Goal: Information Seeking & Learning: Compare options

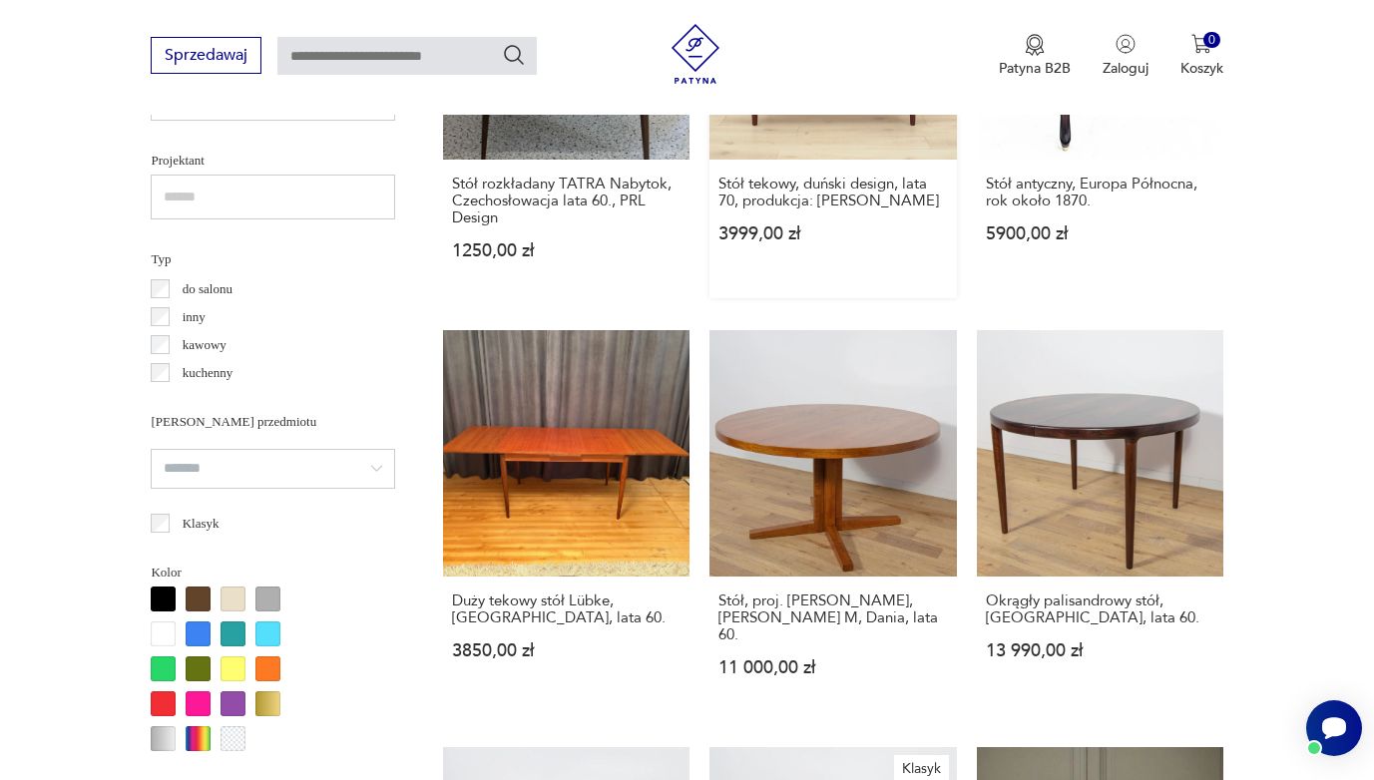
scroll to position [1405, 0]
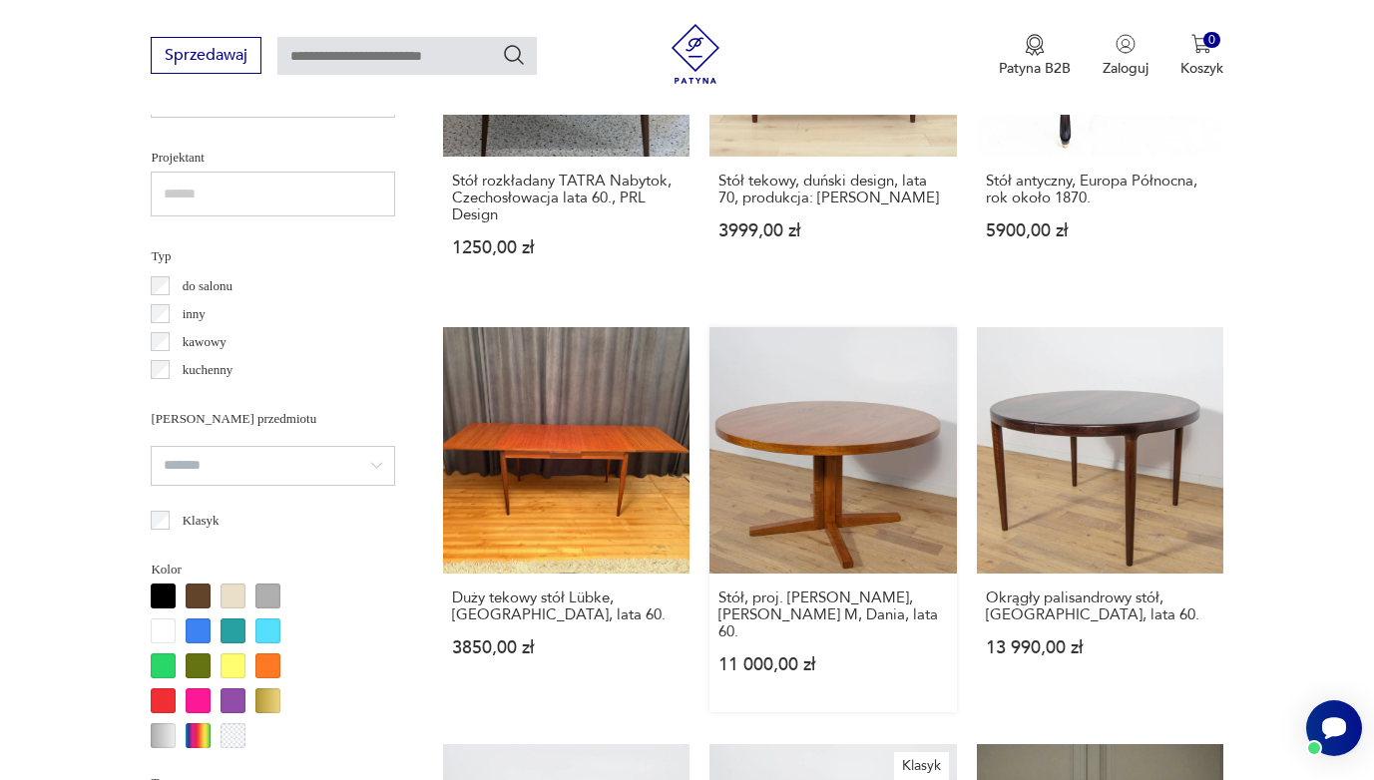
click at [738, 455] on link "Stół, proj. [PERSON_NAME], [PERSON_NAME] M, Dania, lata 60. 11 000,00 zł" at bounding box center [832, 519] width 246 height 385
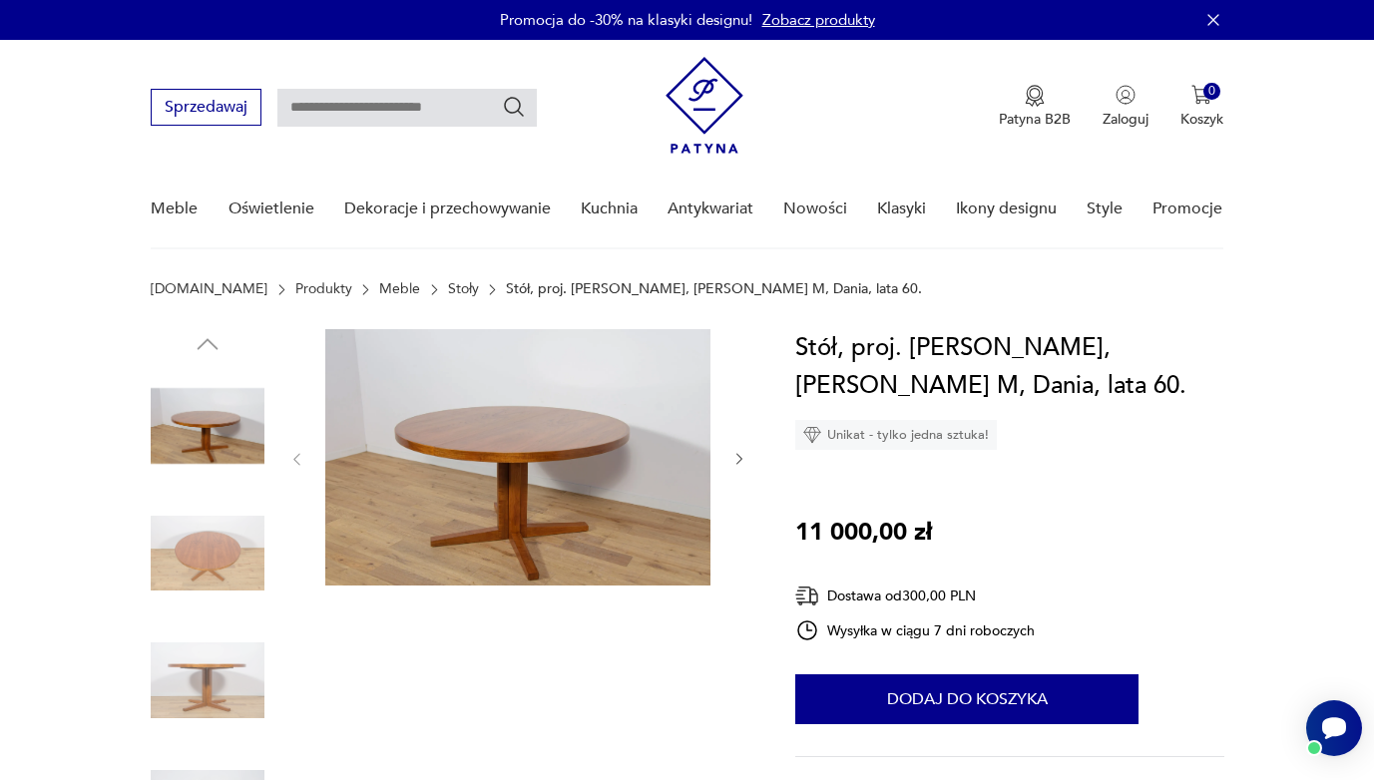
click at [258, 552] on img at bounding box center [208, 554] width 114 height 114
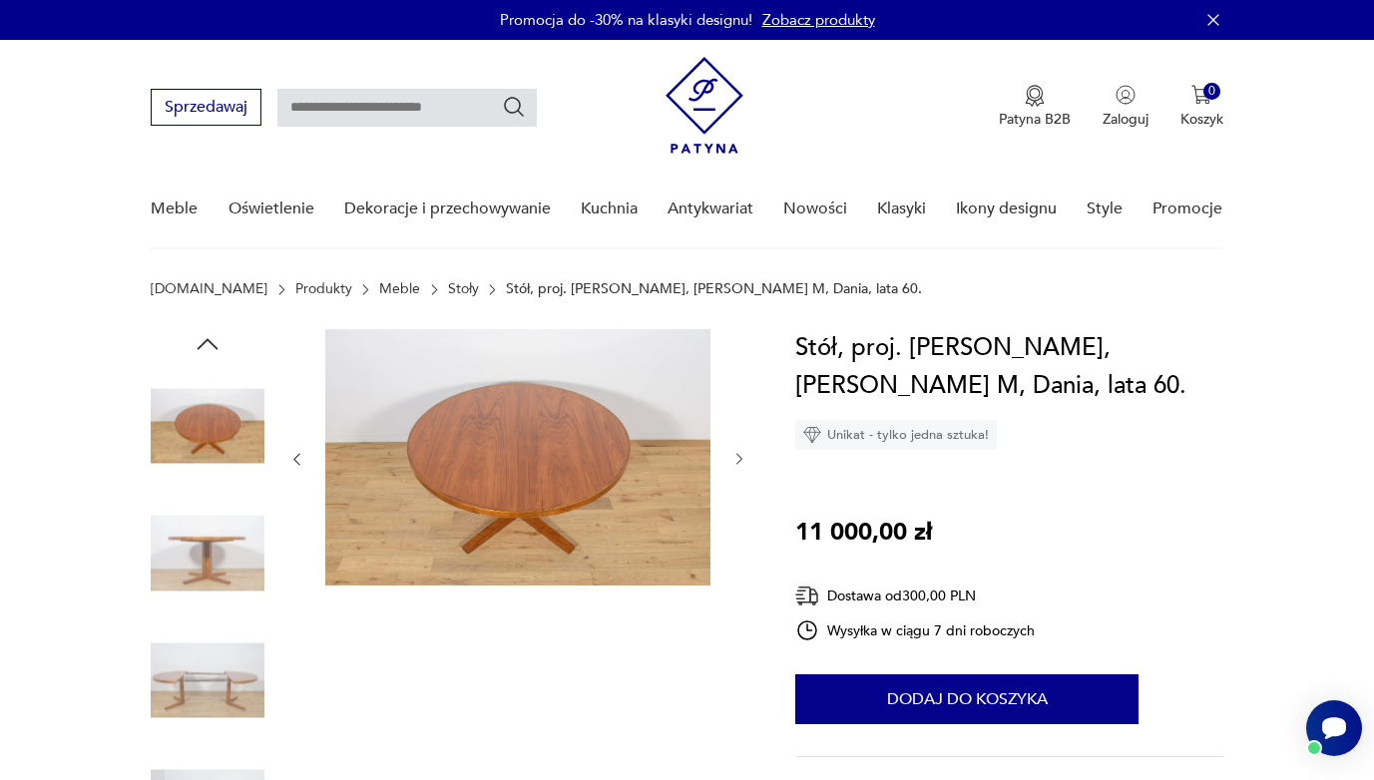
click at [219, 656] on img at bounding box center [208, 681] width 114 height 114
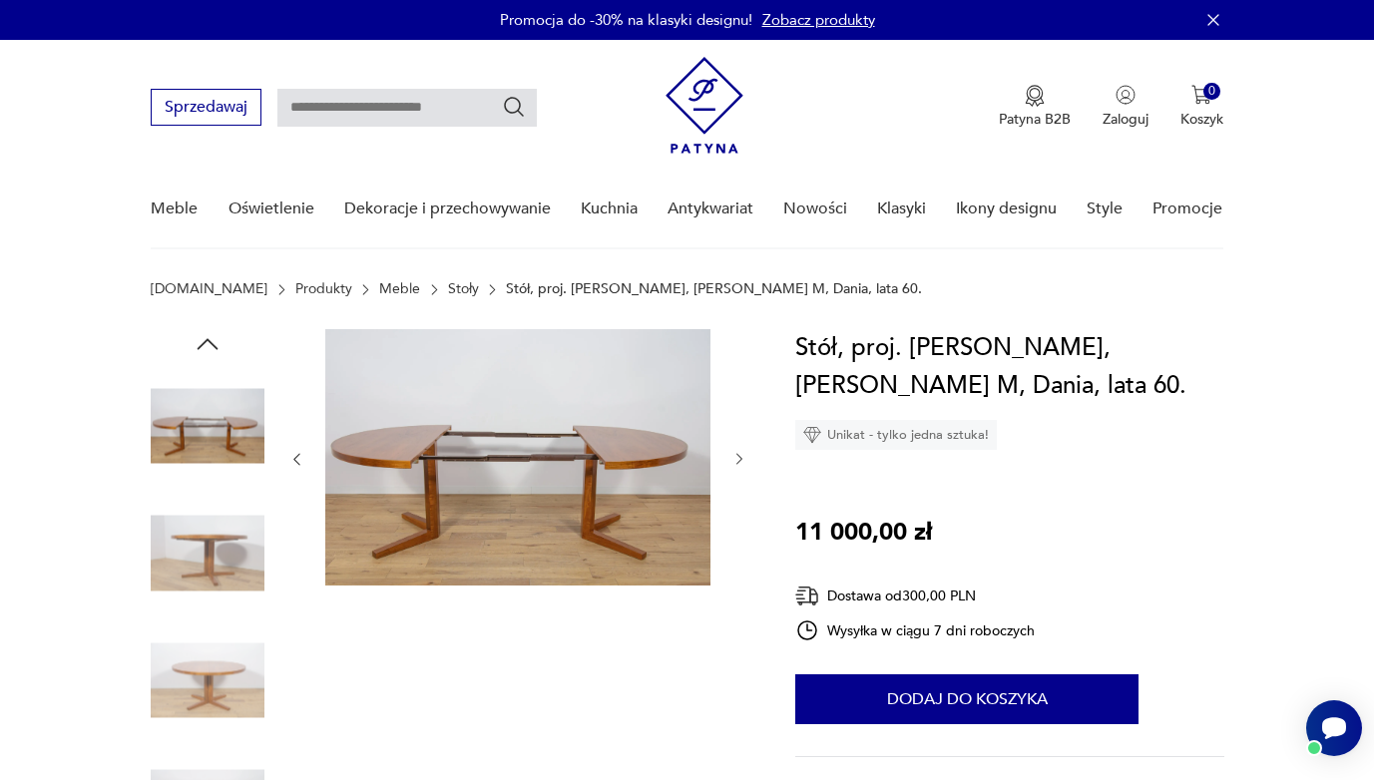
click at [203, 675] on img at bounding box center [208, 681] width 114 height 114
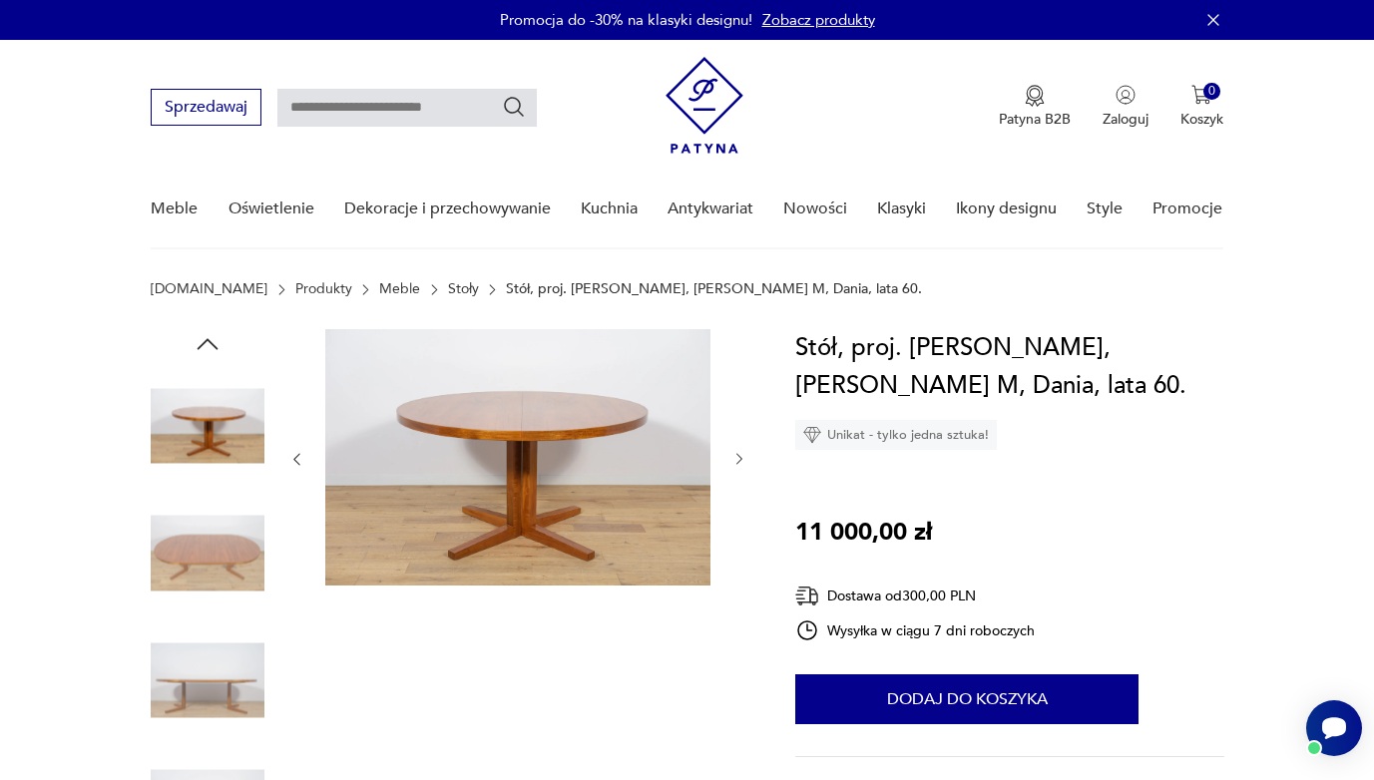
click at [203, 675] on img at bounding box center [208, 681] width 114 height 114
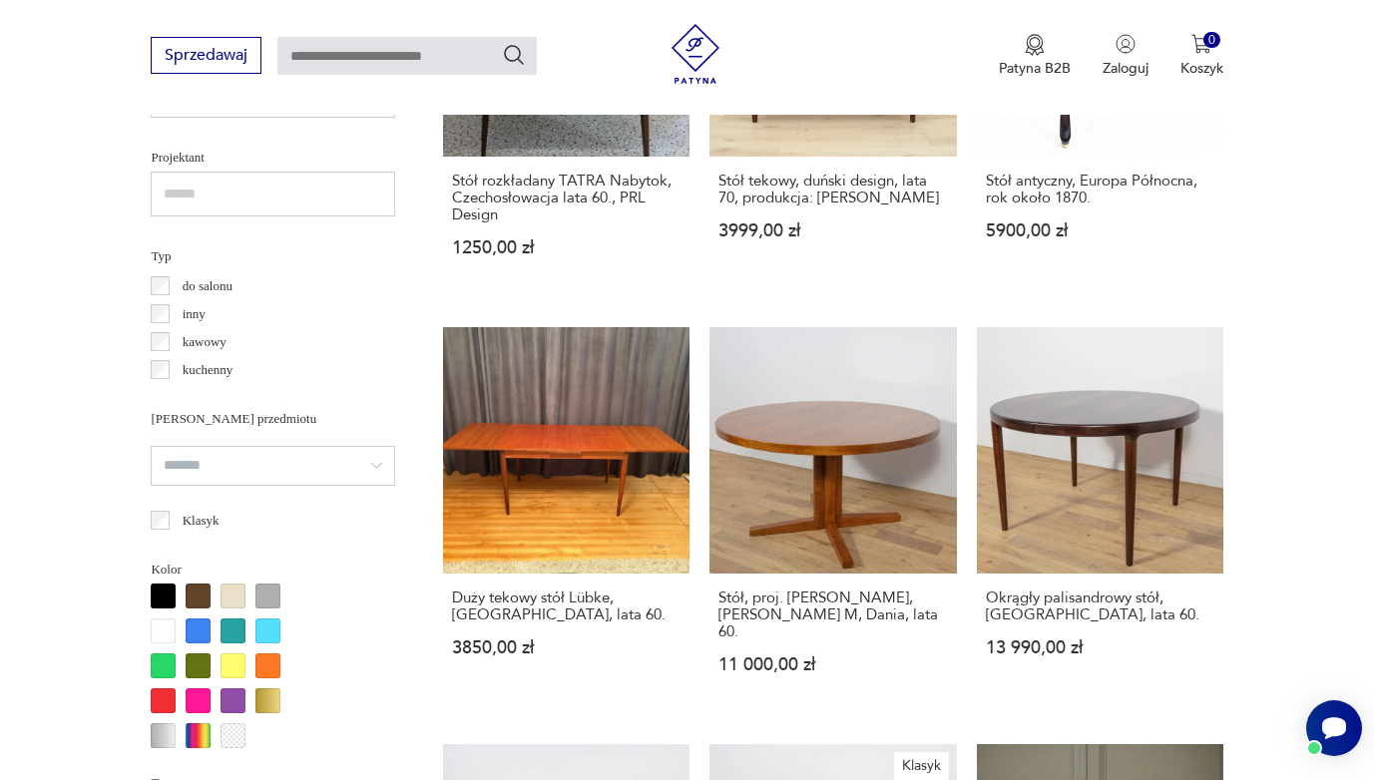
scroll to position [1435, 0]
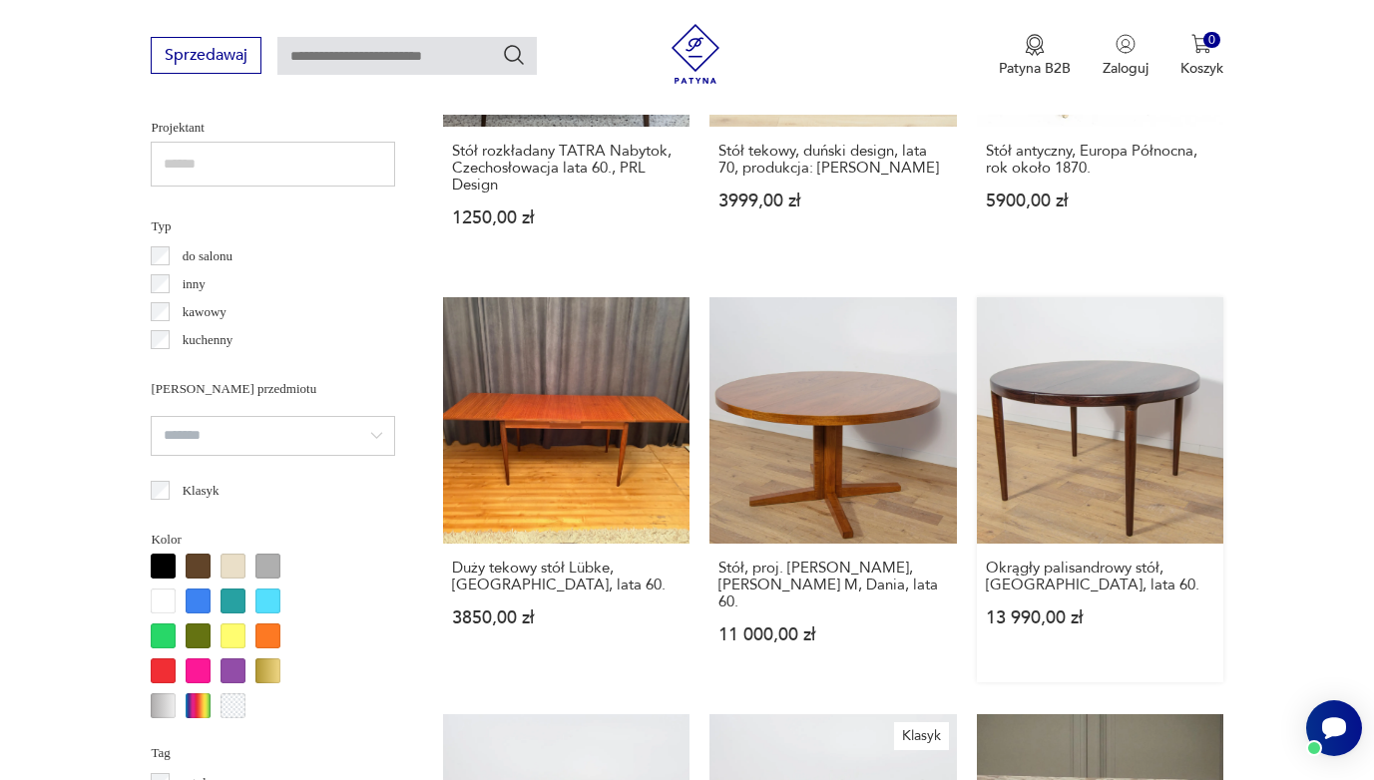
click at [1041, 410] on link "Okrągły palisandrowy stół, [GEOGRAPHIC_DATA], lata 60. 13 990,00 zł" at bounding box center [1100, 489] width 246 height 385
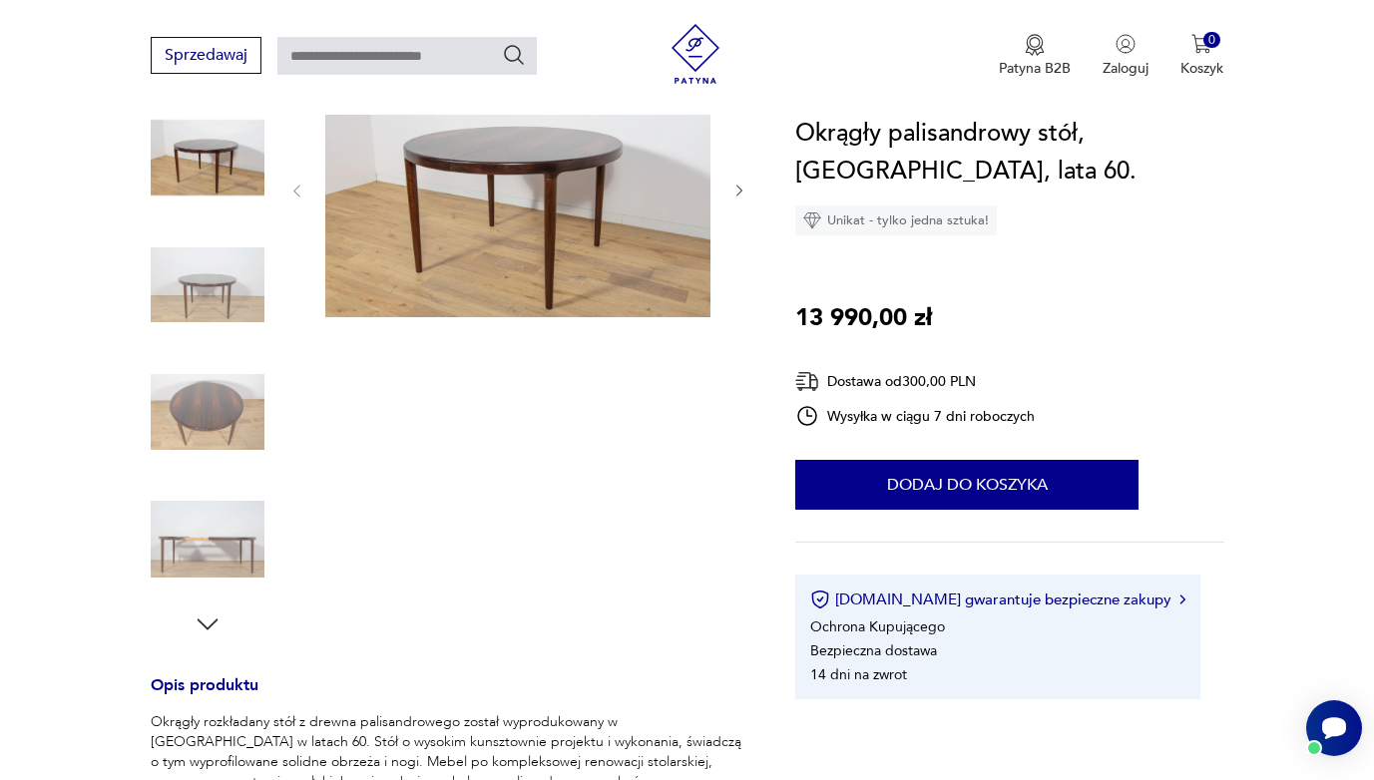
click at [196, 285] on img at bounding box center [208, 285] width 114 height 114
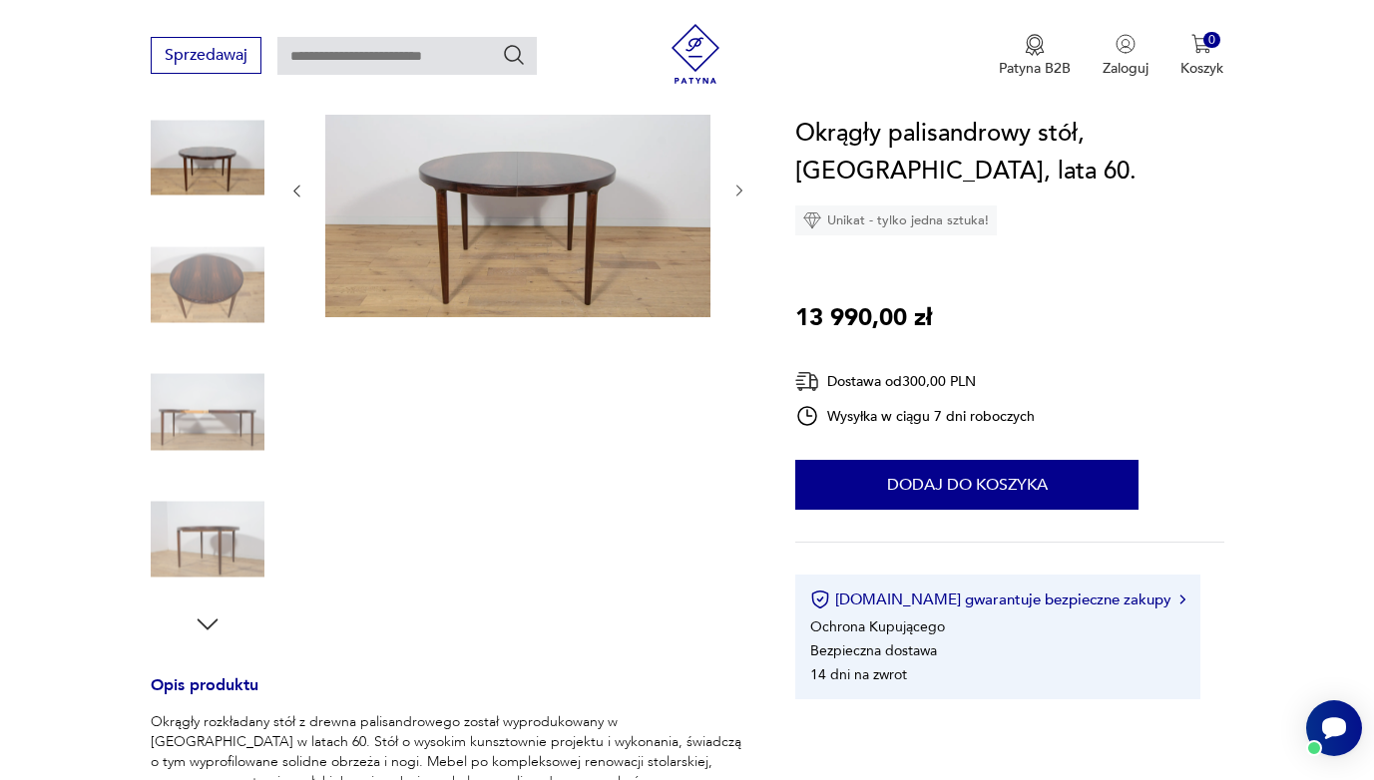
click at [199, 356] on img at bounding box center [208, 412] width 114 height 114
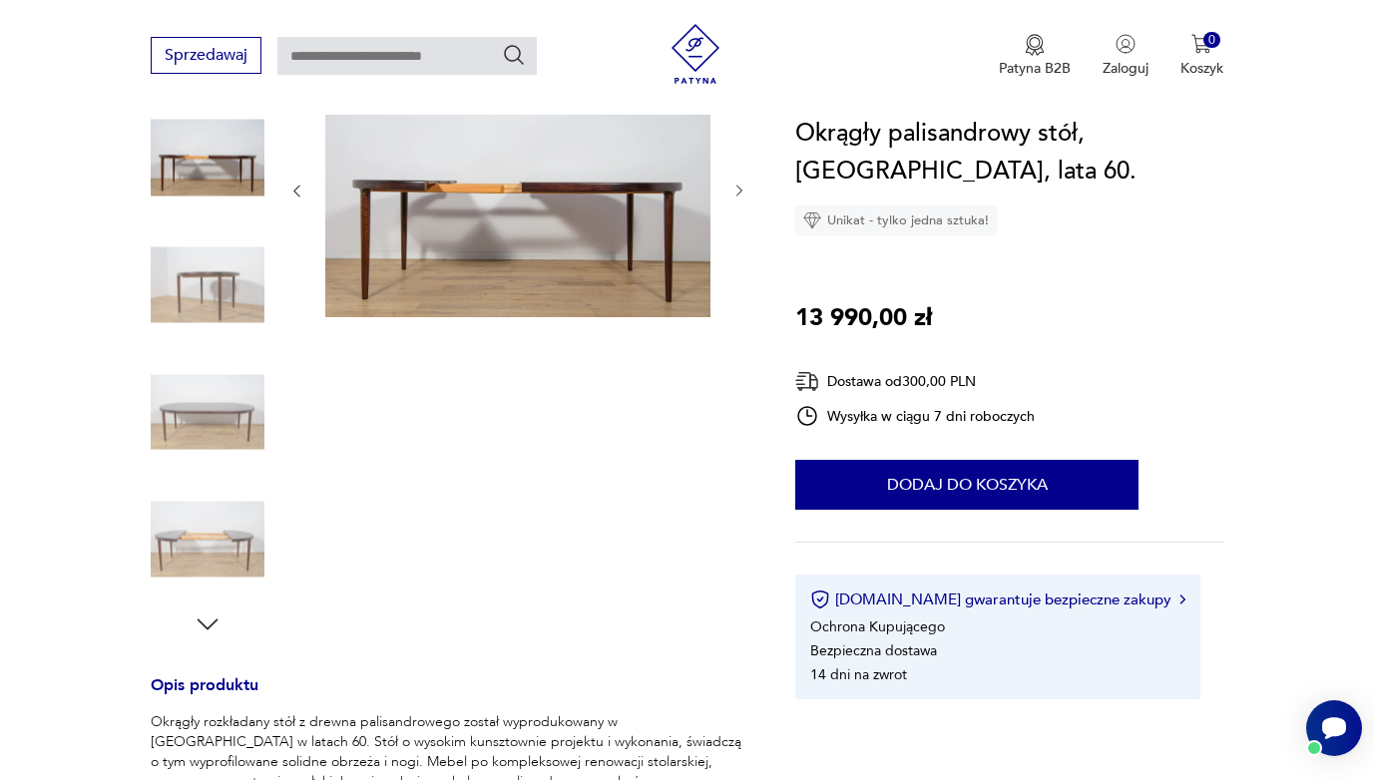
click at [199, 379] on img at bounding box center [208, 412] width 114 height 114
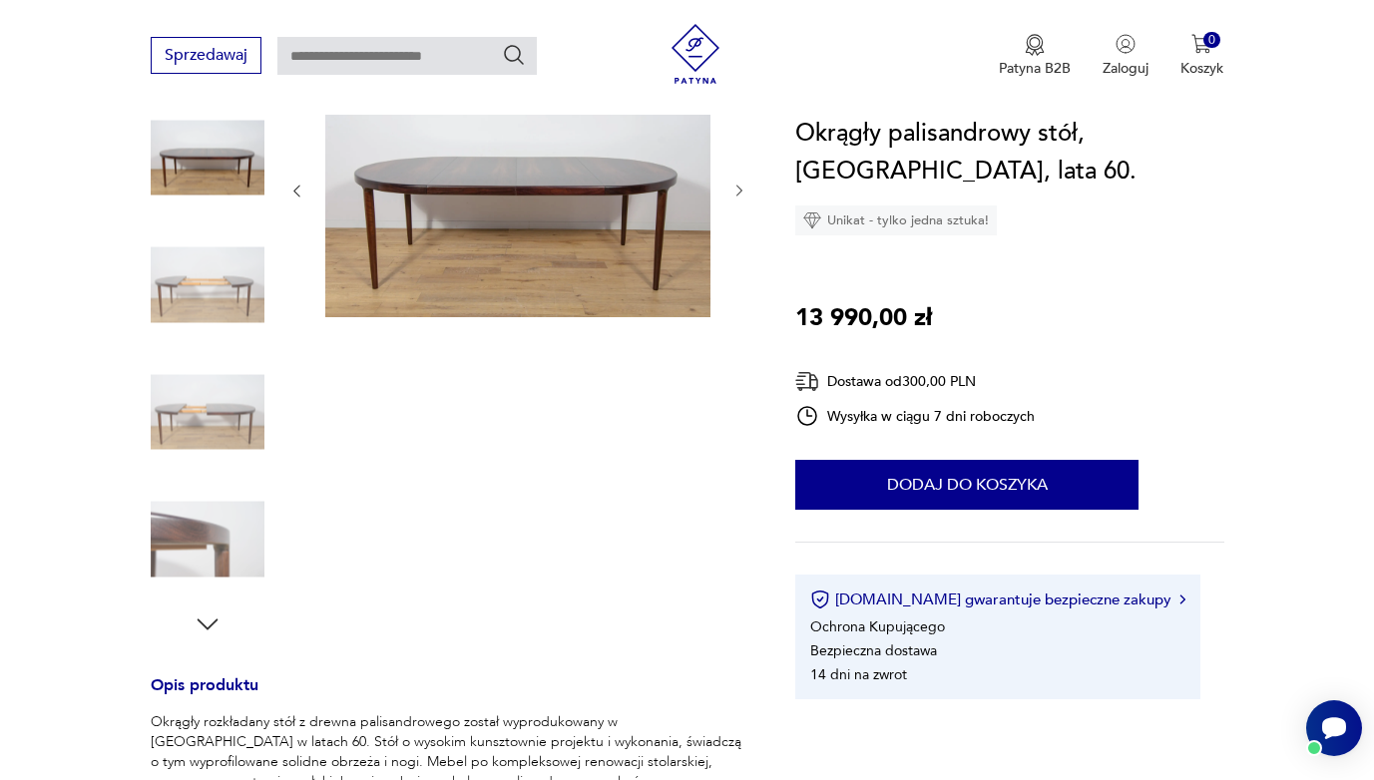
click at [193, 532] on img at bounding box center [208, 540] width 114 height 114
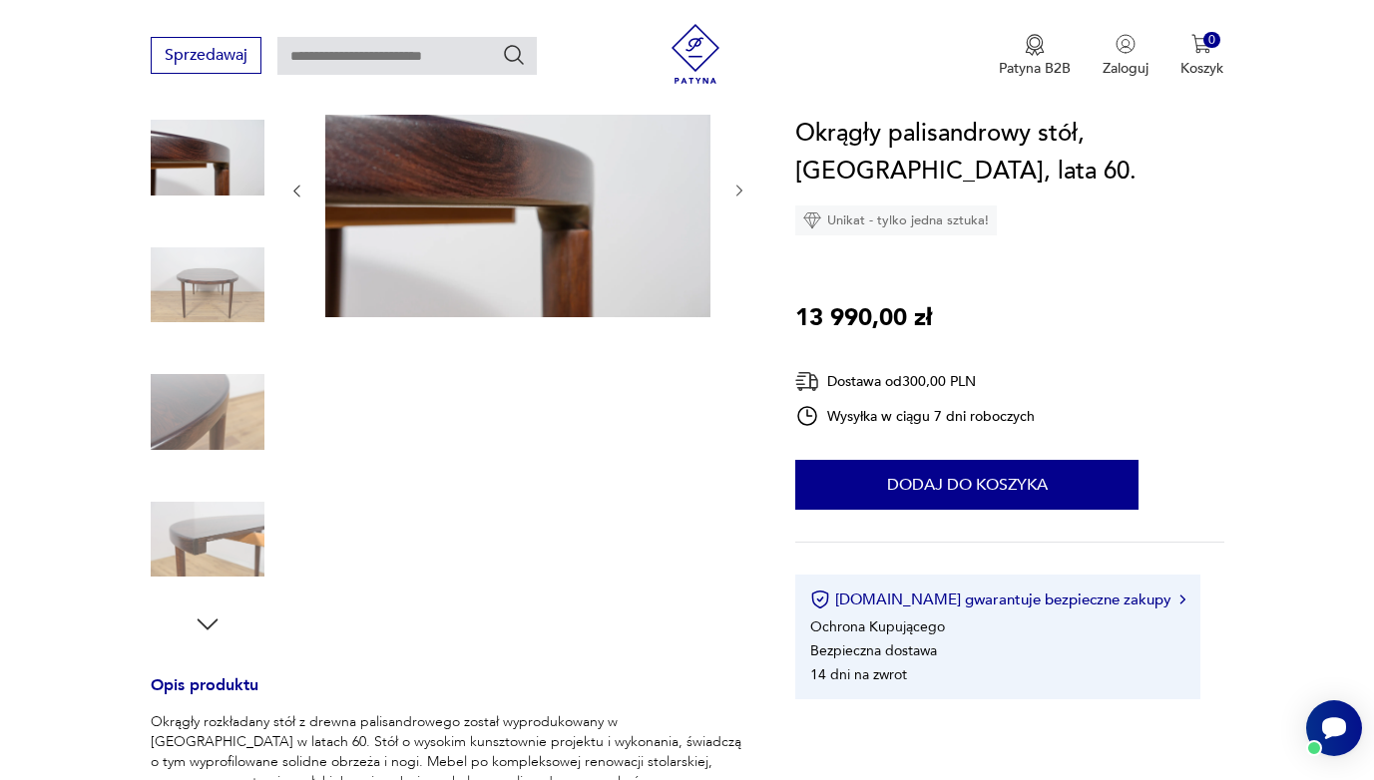
click at [218, 419] on img at bounding box center [208, 412] width 114 height 114
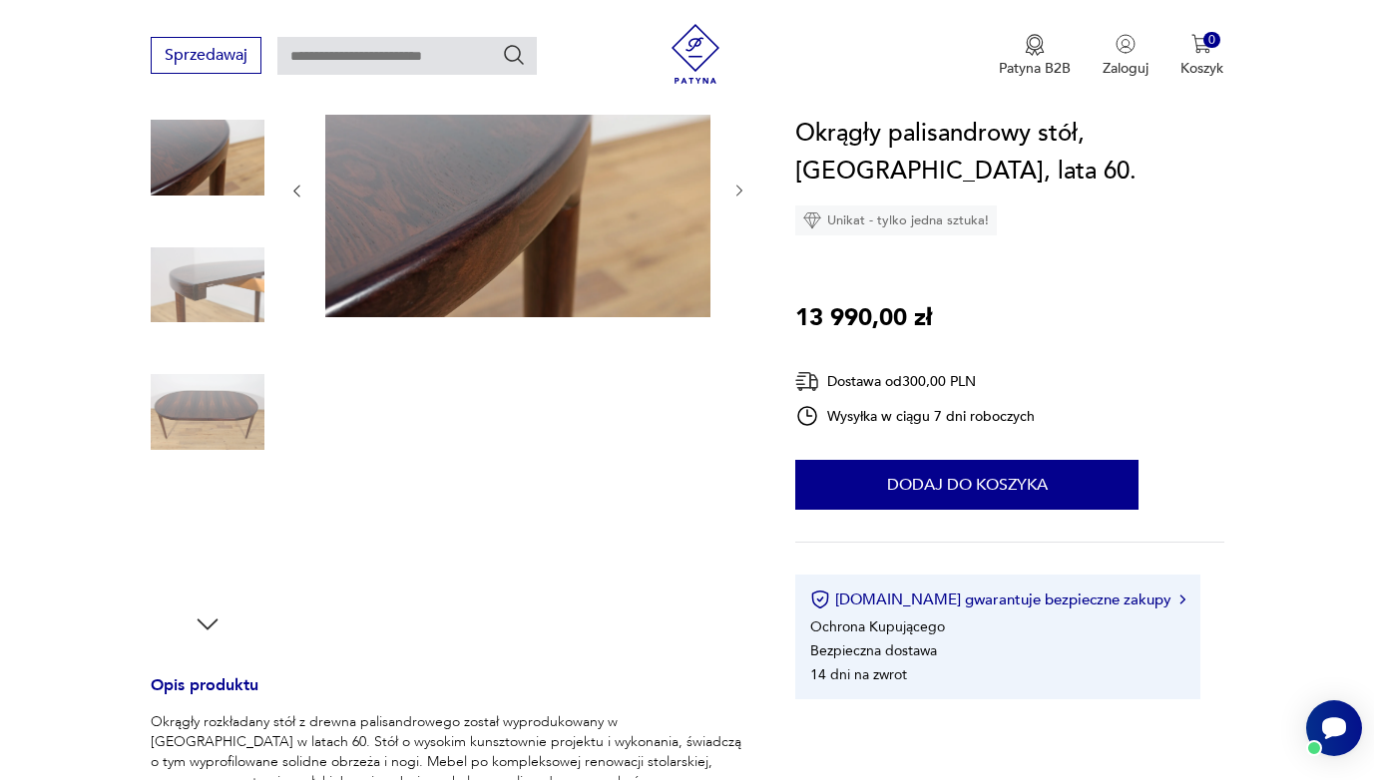
click at [246, 282] on img at bounding box center [208, 285] width 114 height 114
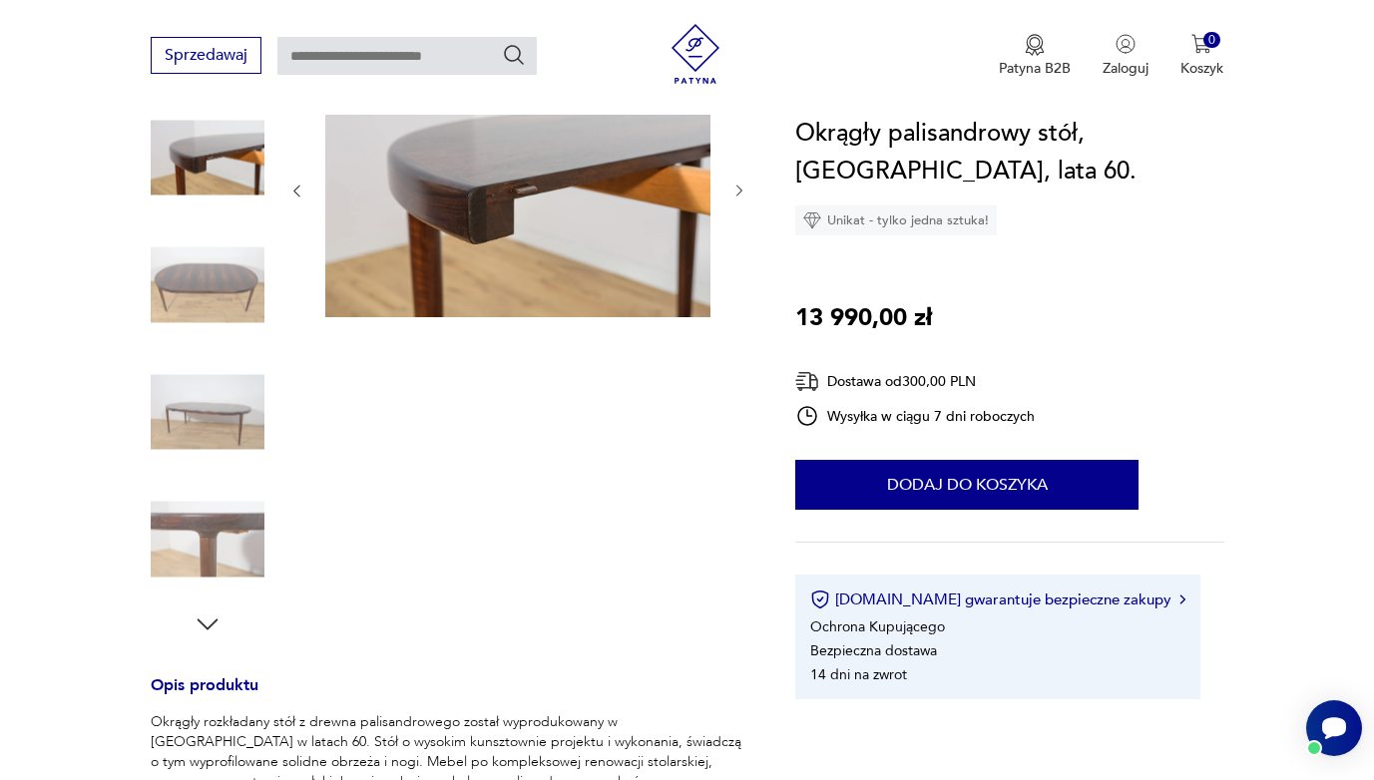
click at [243, 182] on img at bounding box center [208, 158] width 114 height 114
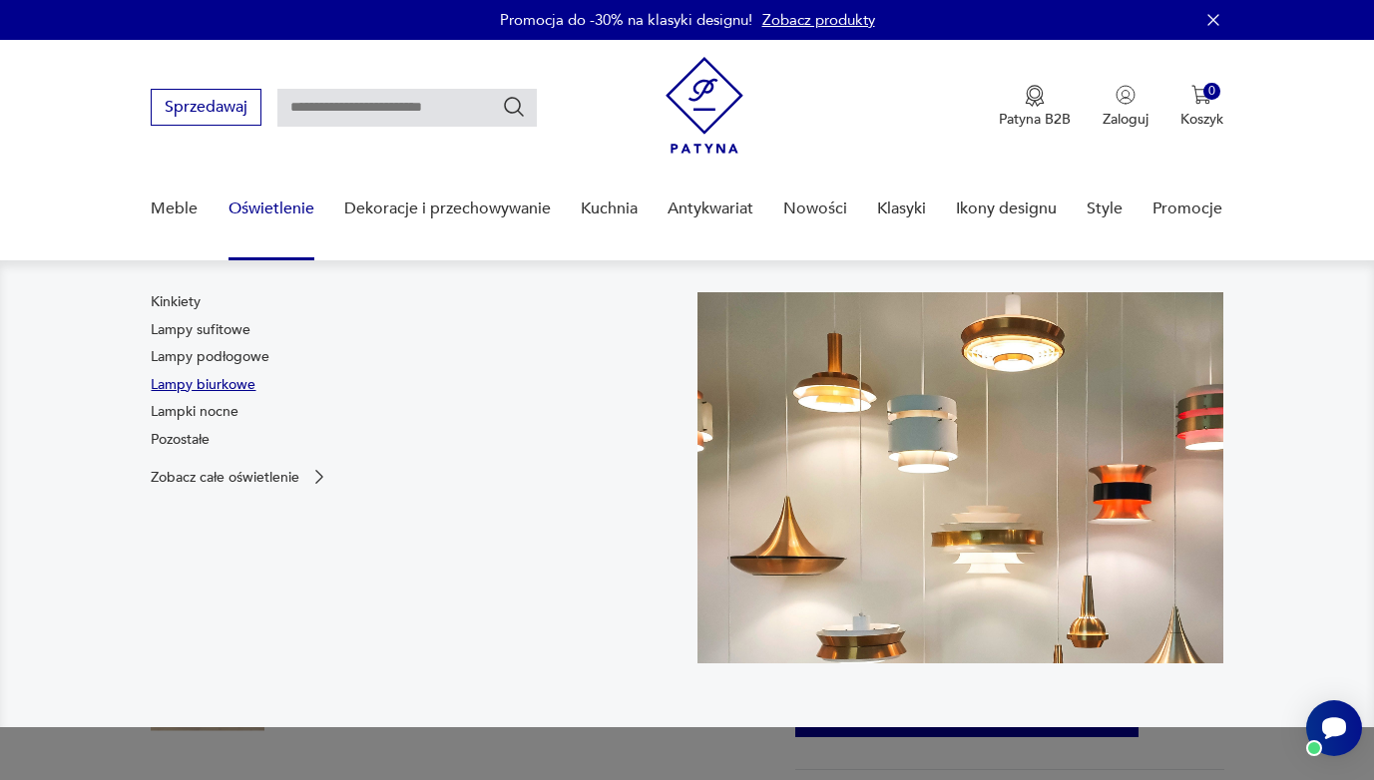
scroll to position [0, 0]
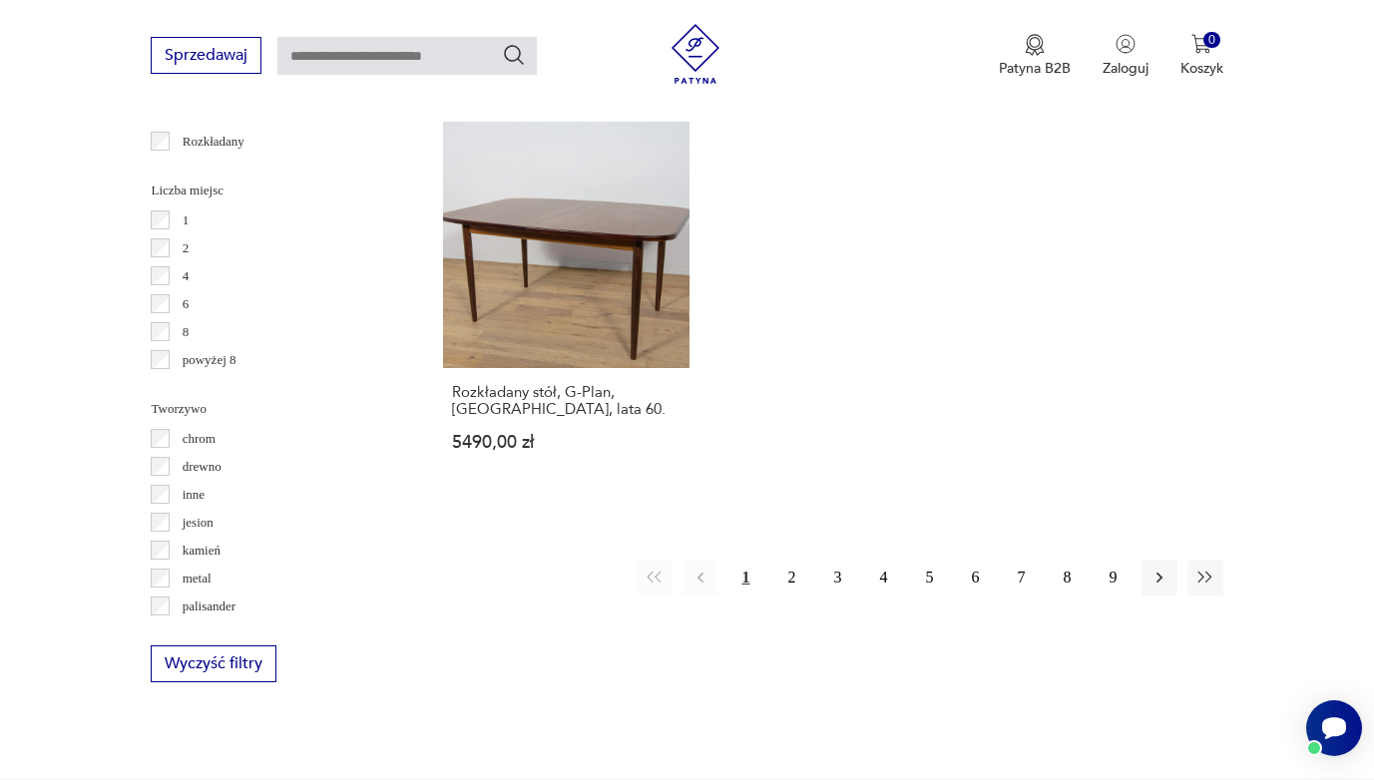
scroll to position [2880, 0]
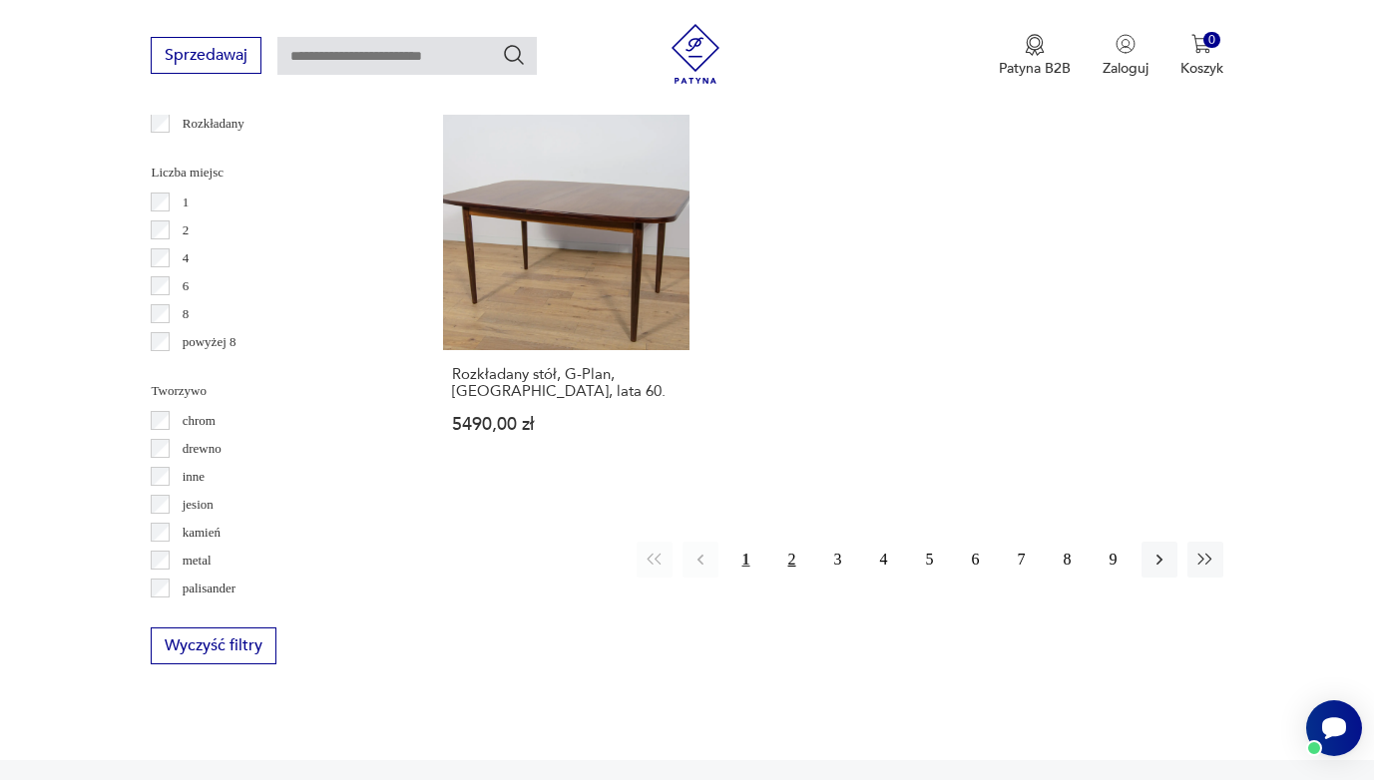
click at [786, 578] on button "2" at bounding box center [792, 560] width 36 height 36
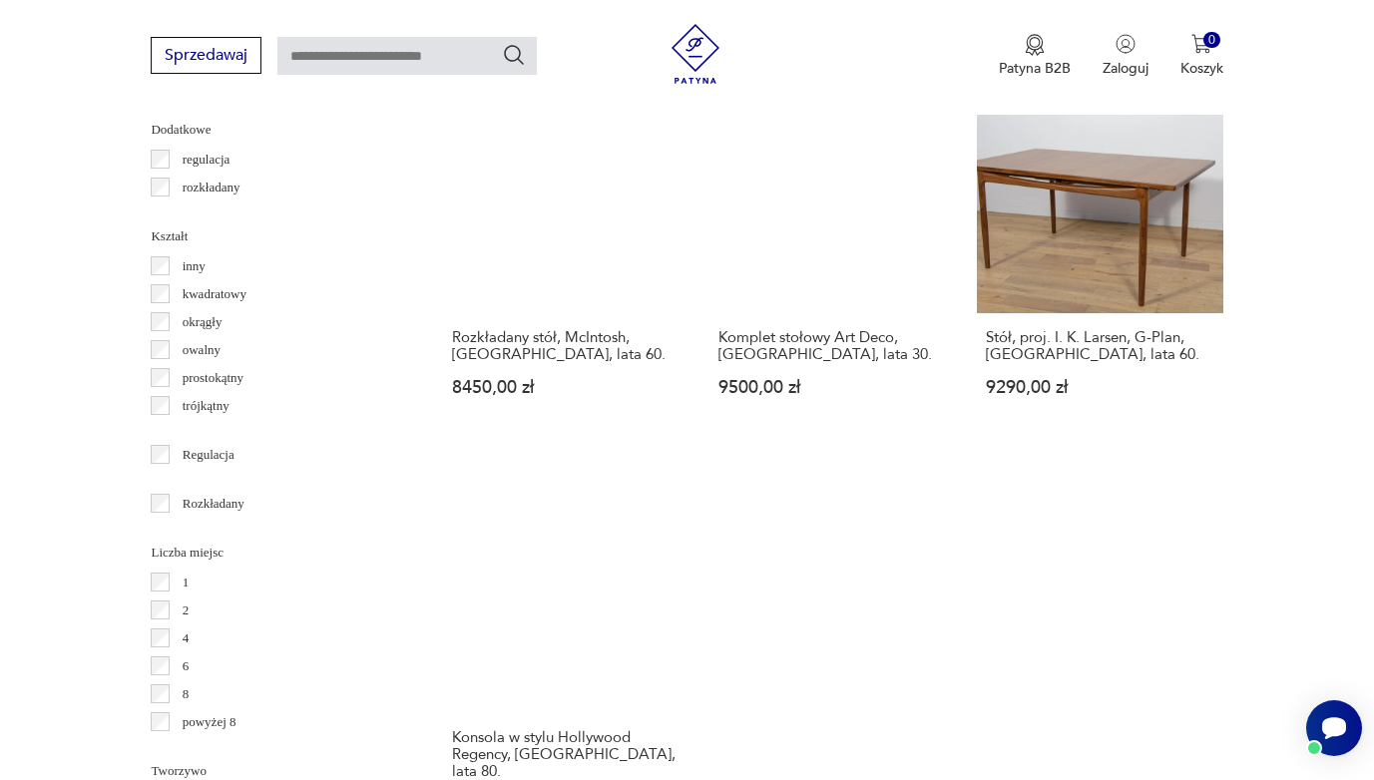
scroll to position [2502, 1]
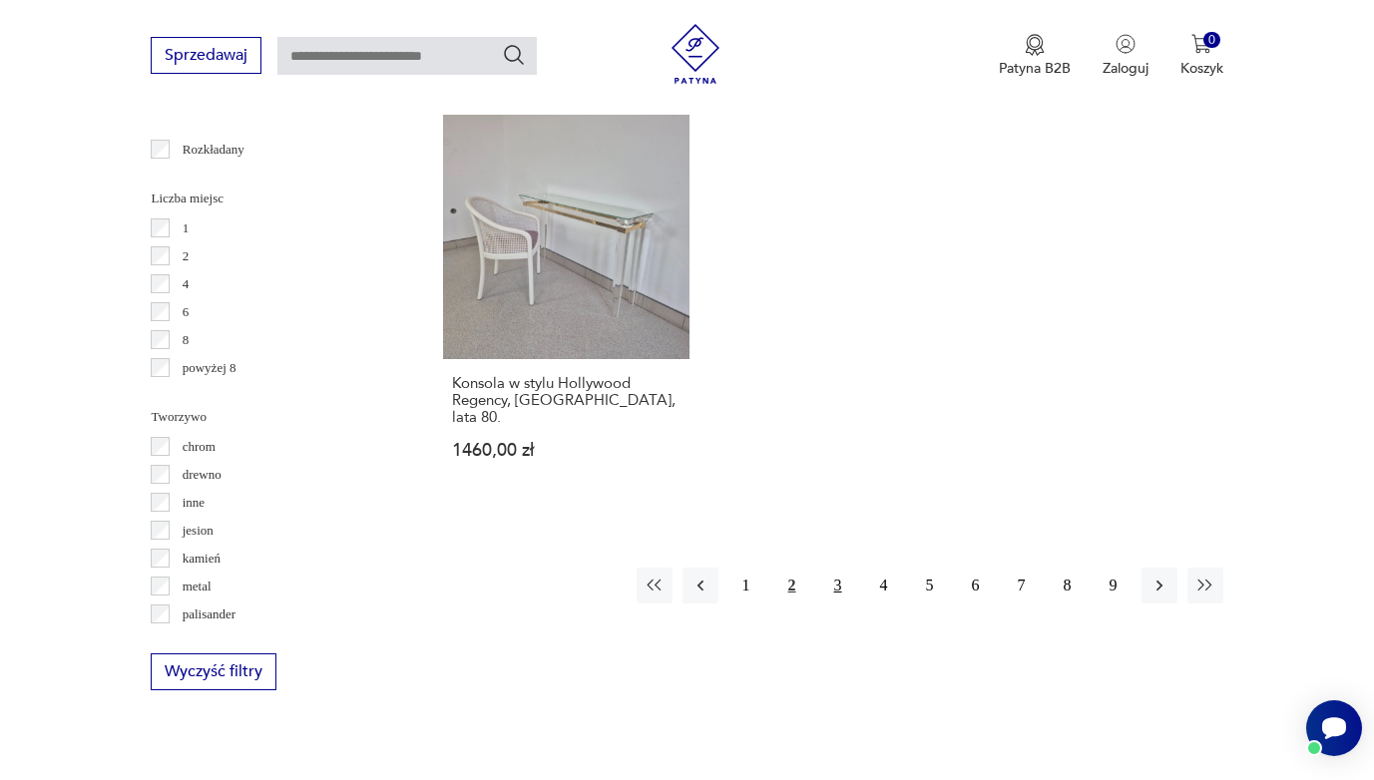
click at [837, 604] on button "3" at bounding box center [838, 586] width 36 height 36
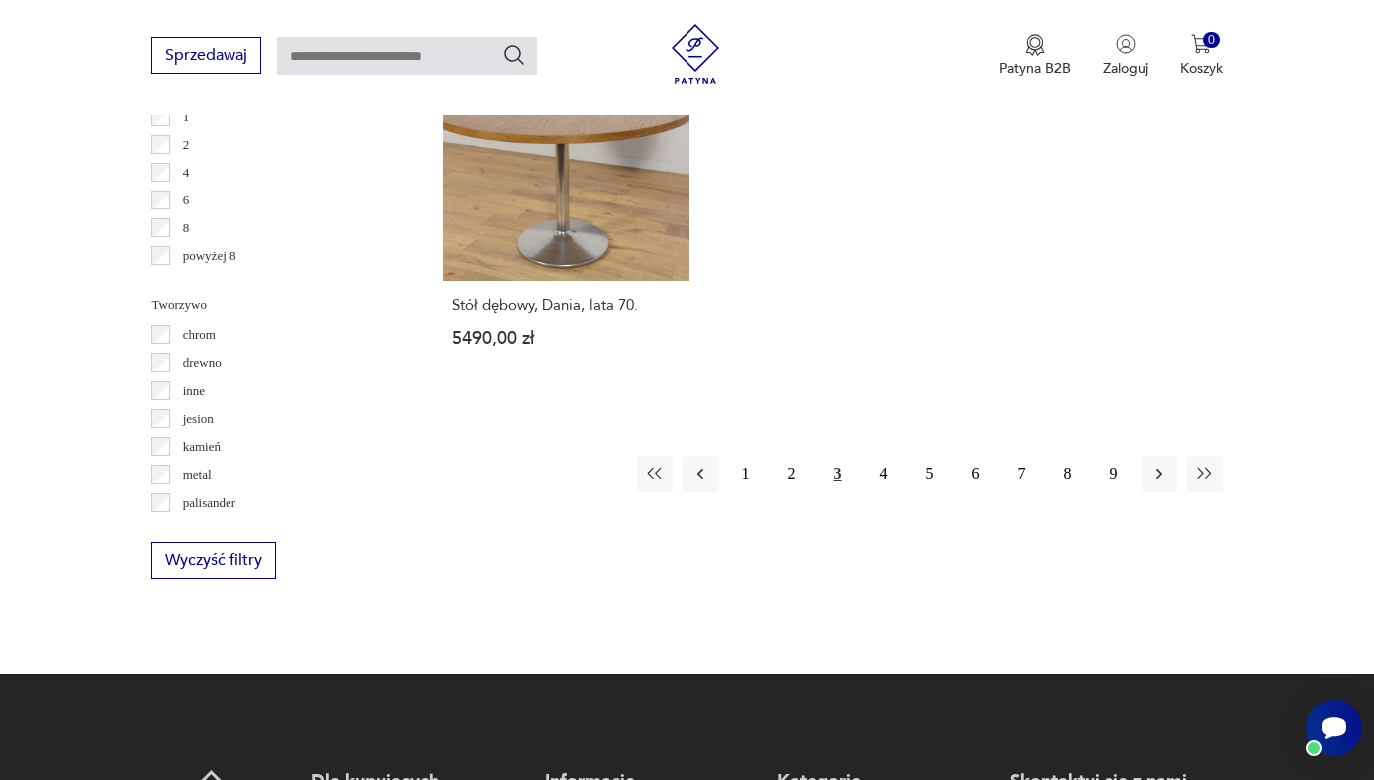
scroll to position [2987, 0]
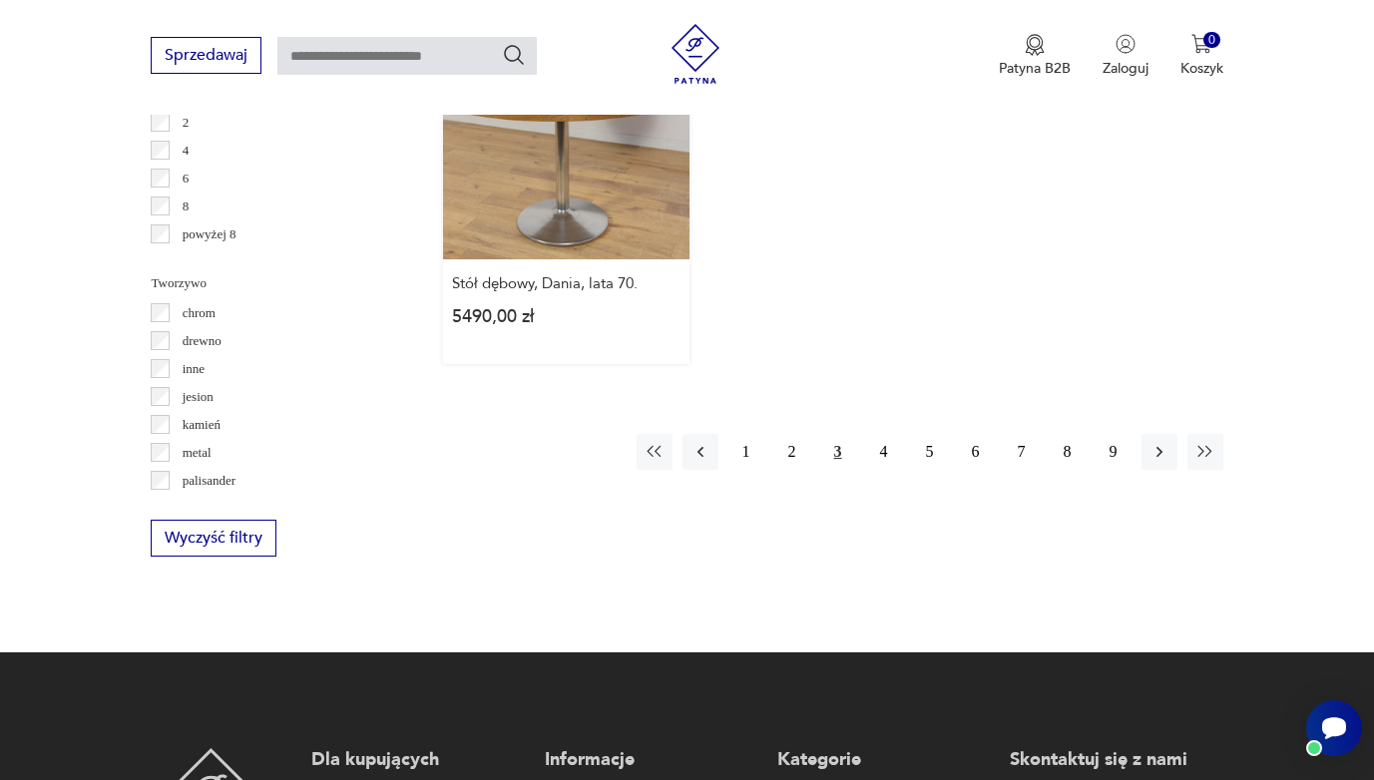
click at [575, 267] on link "Stół dębowy, Dania, lata 70. 5490,00 zł" at bounding box center [566, 188] width 246 height 351
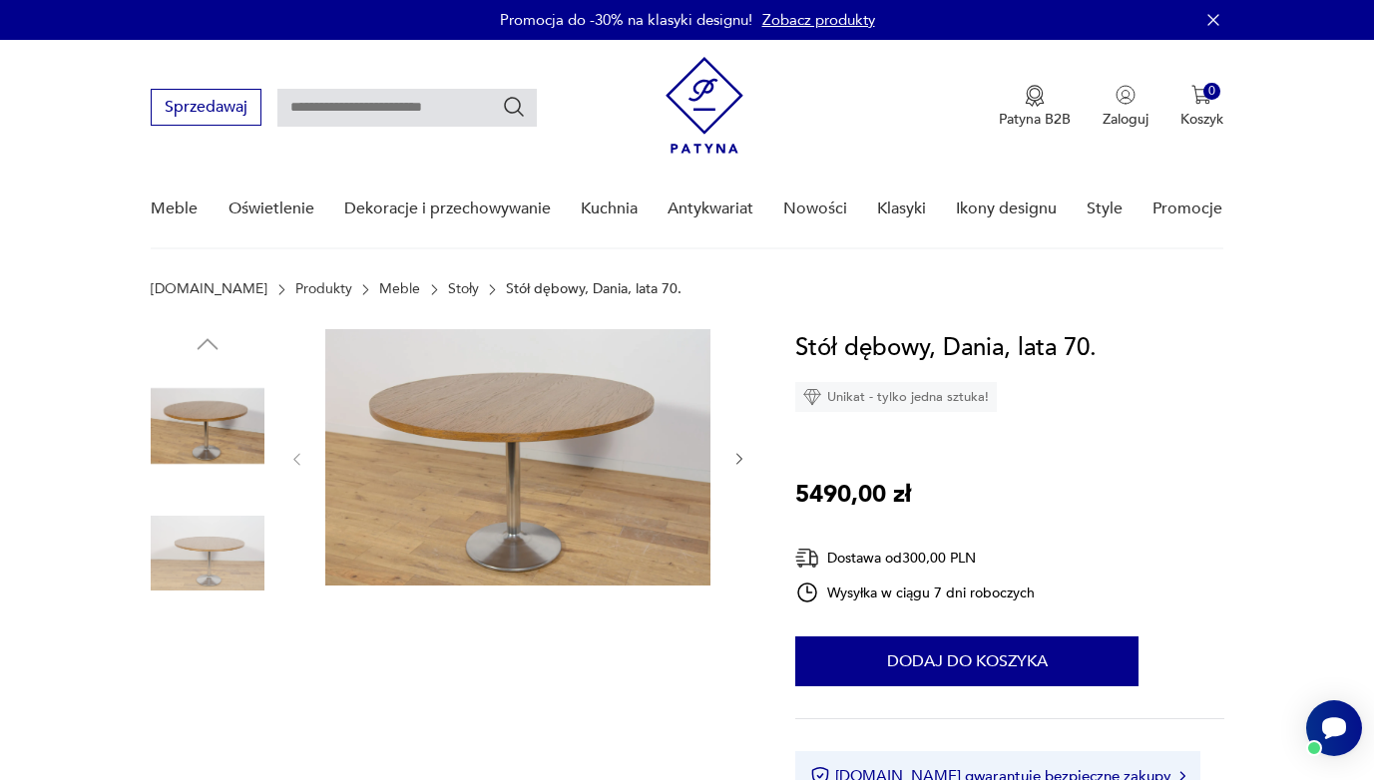
click at [231, 566] on img at bounding box center [208, 554] width 114 height 114
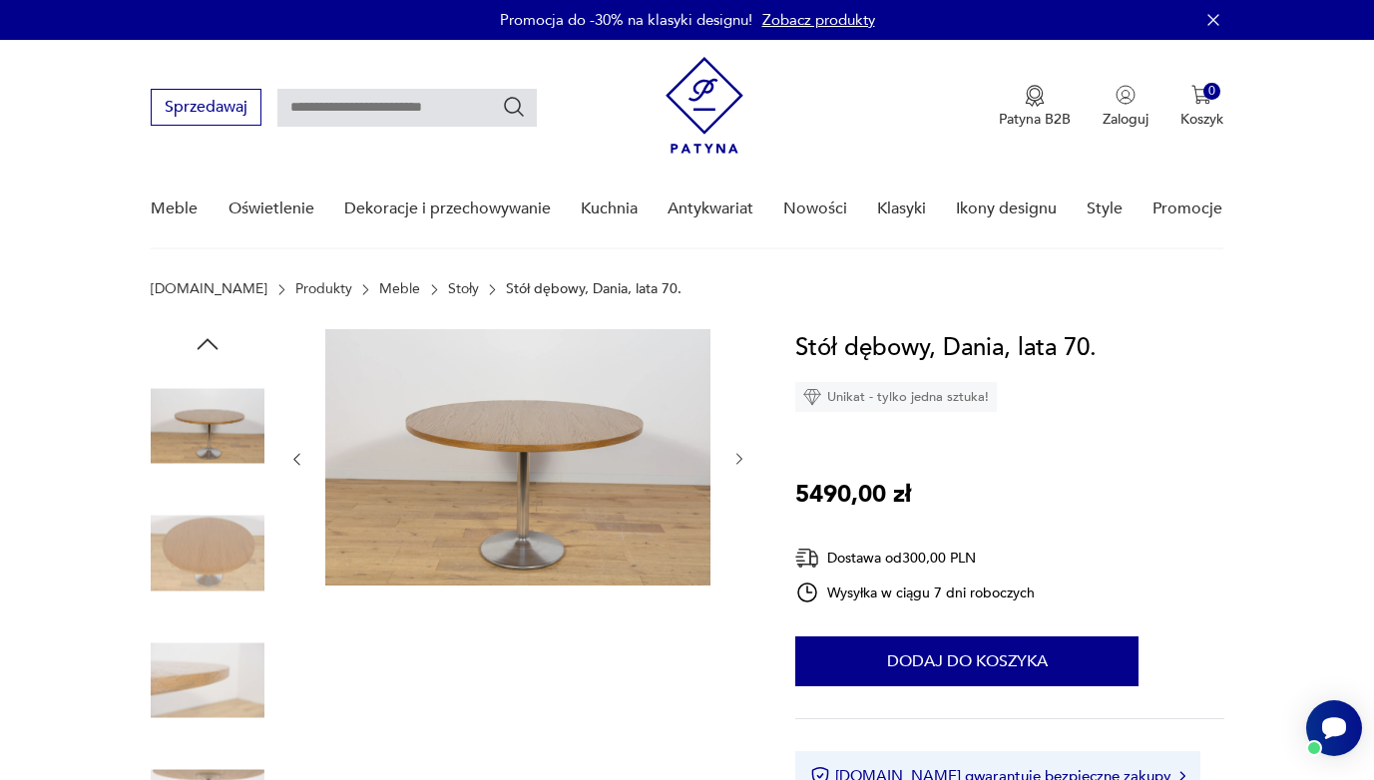
click at [229, 564] on img at bounding box center [208, 554] width 114 height 114
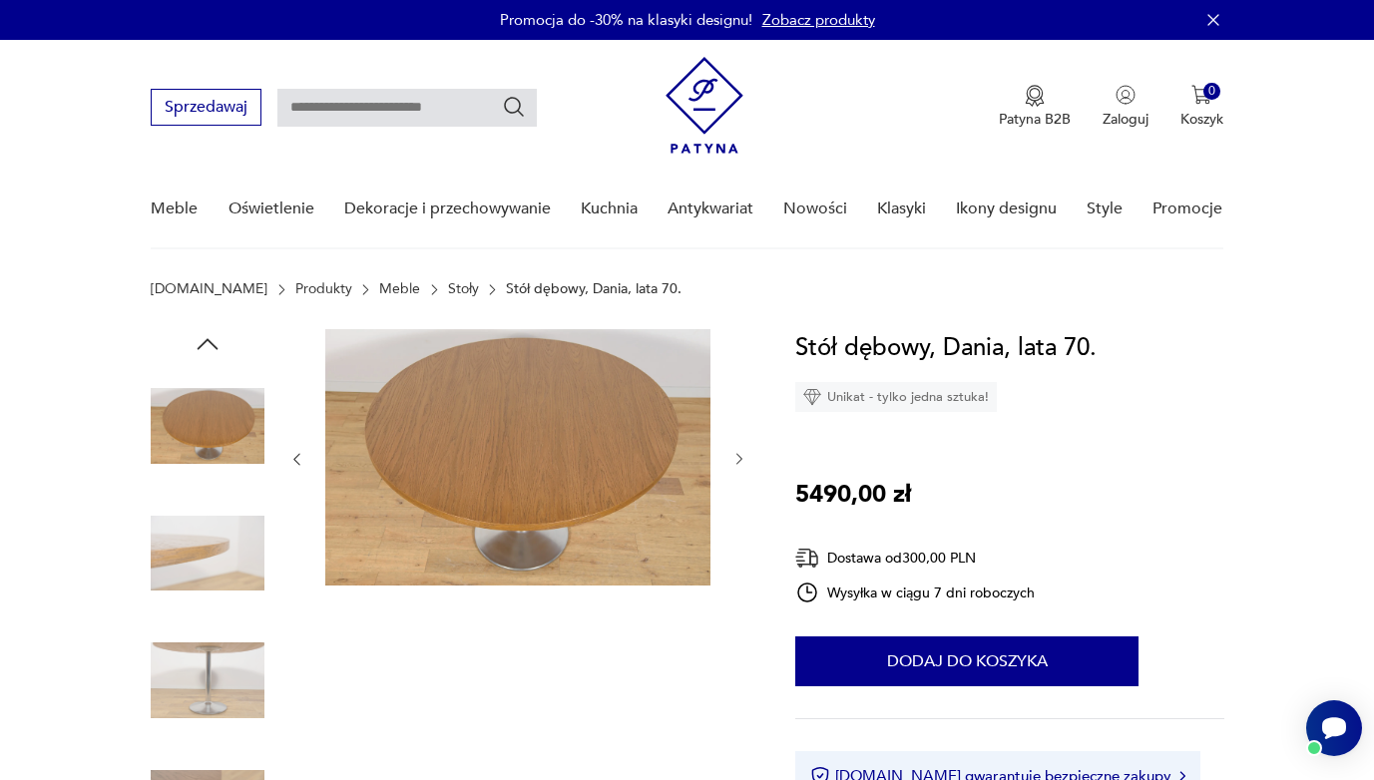
click at [230, 607] on img at bounding box center [208, 554] width 114 height 114
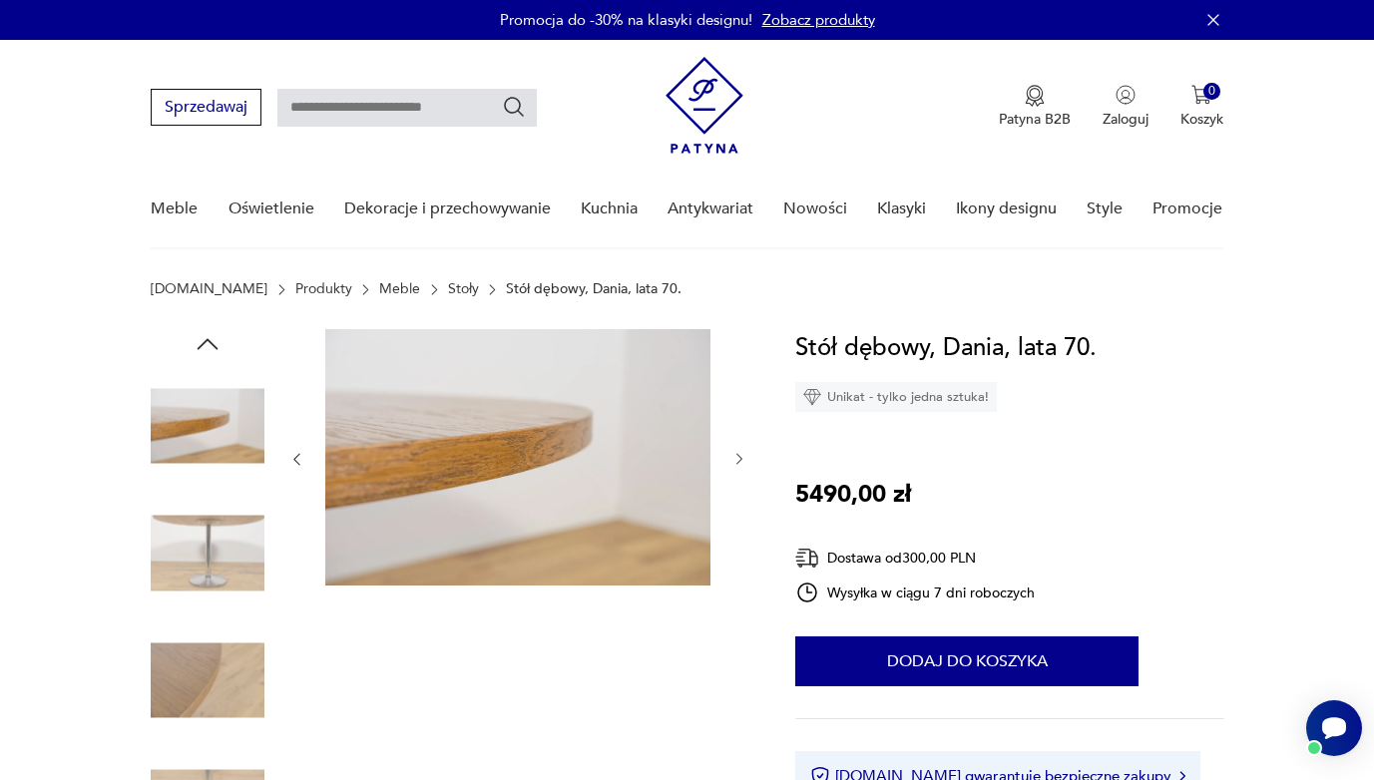
click at [230, 631] on img at bounding box center [208, 681] width 114 height 114
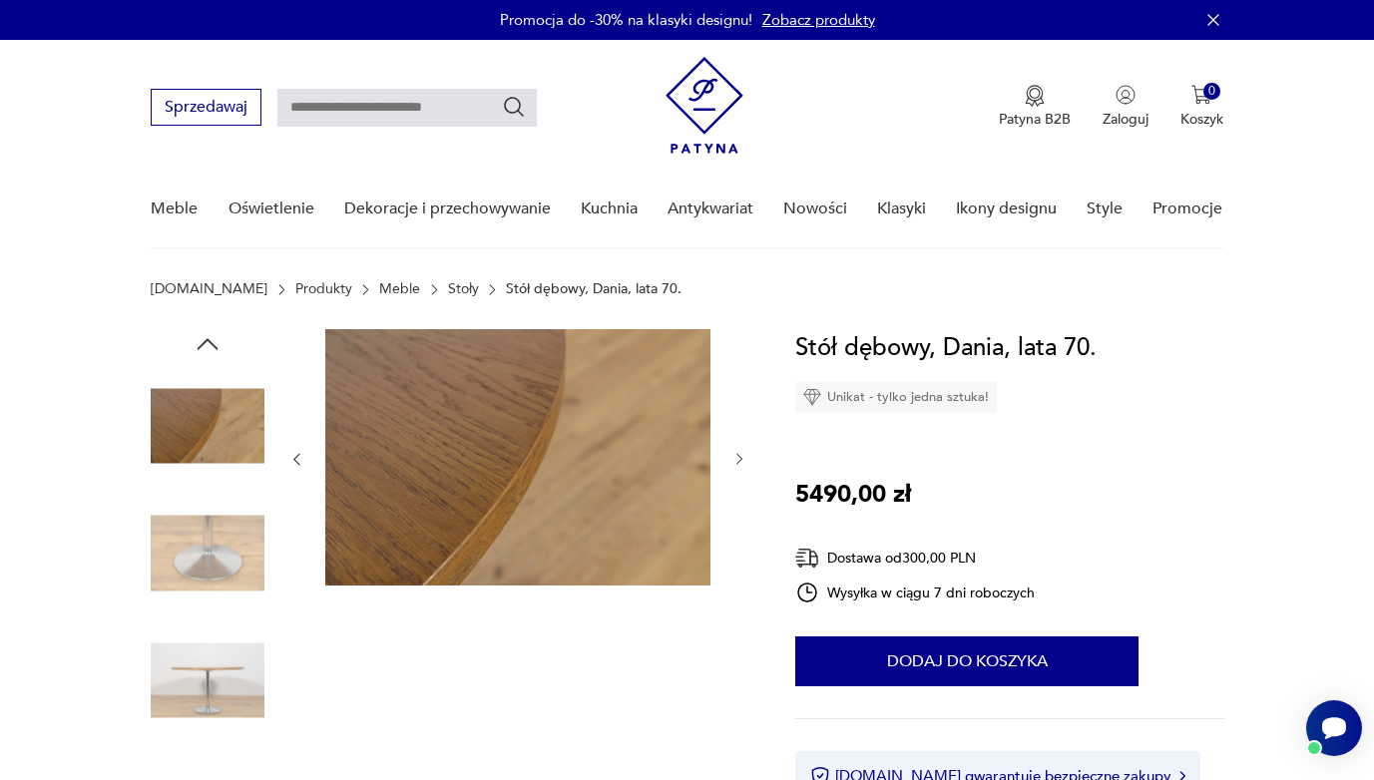
click at [231, 631] on img at bounding box center [208, 681] width 114 height 114
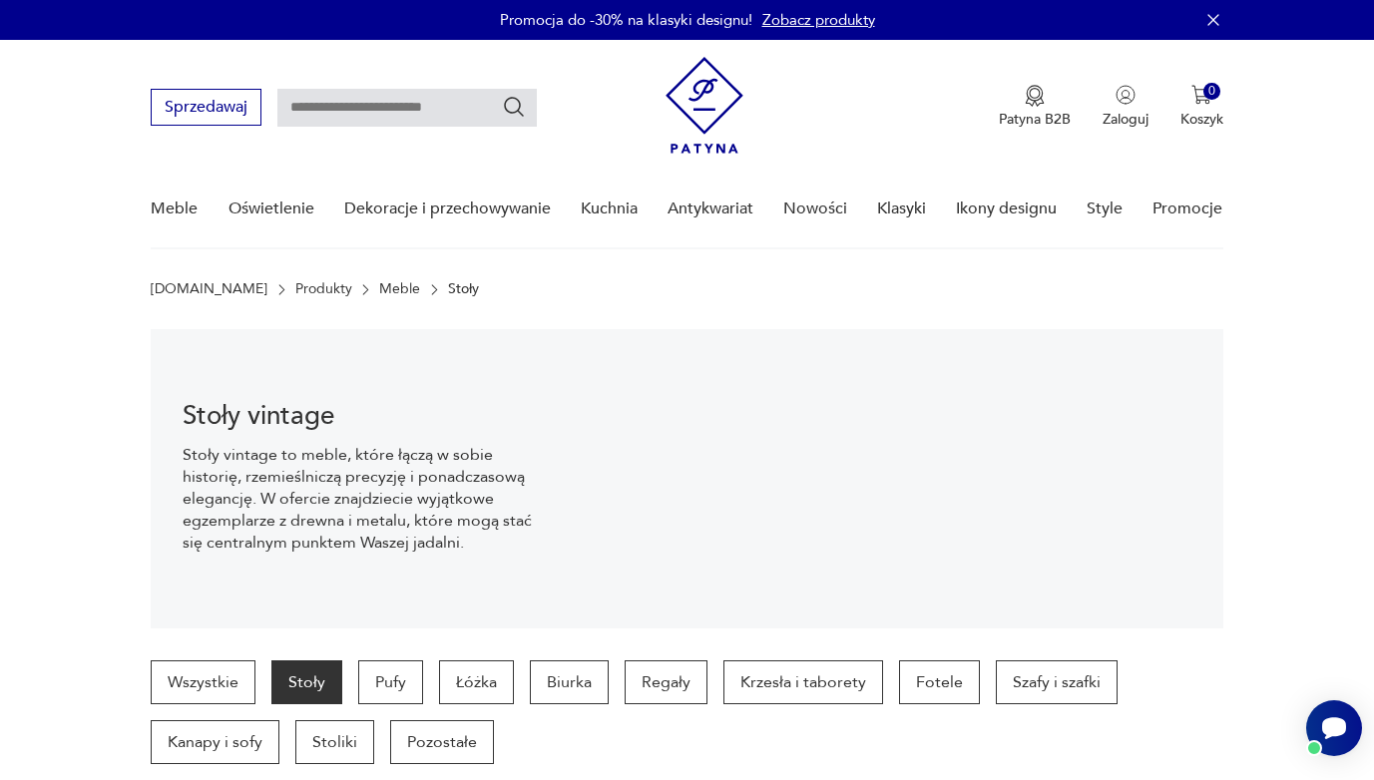
scroll to position [2987, 0]
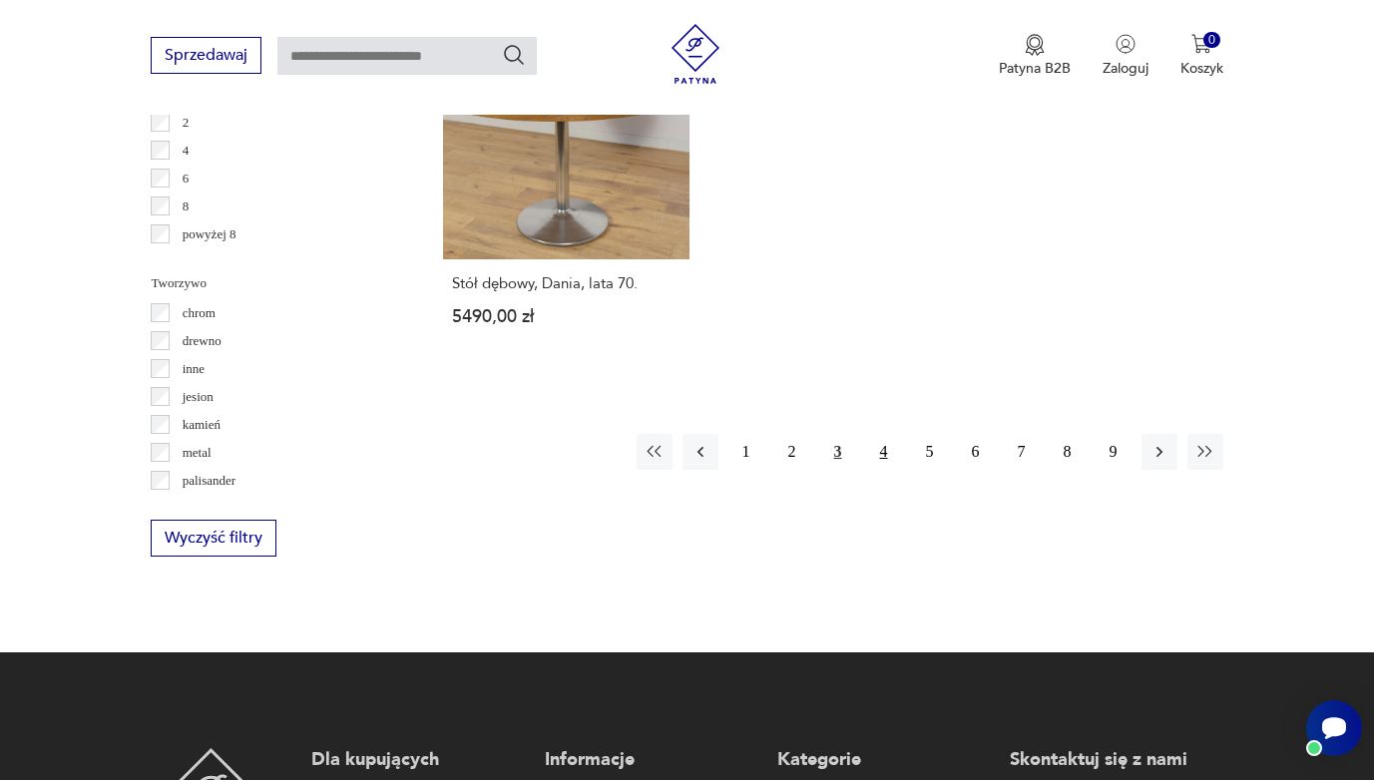
click at [881, 470] on button "4" at bounding box center [884, 452] width 36 height 36
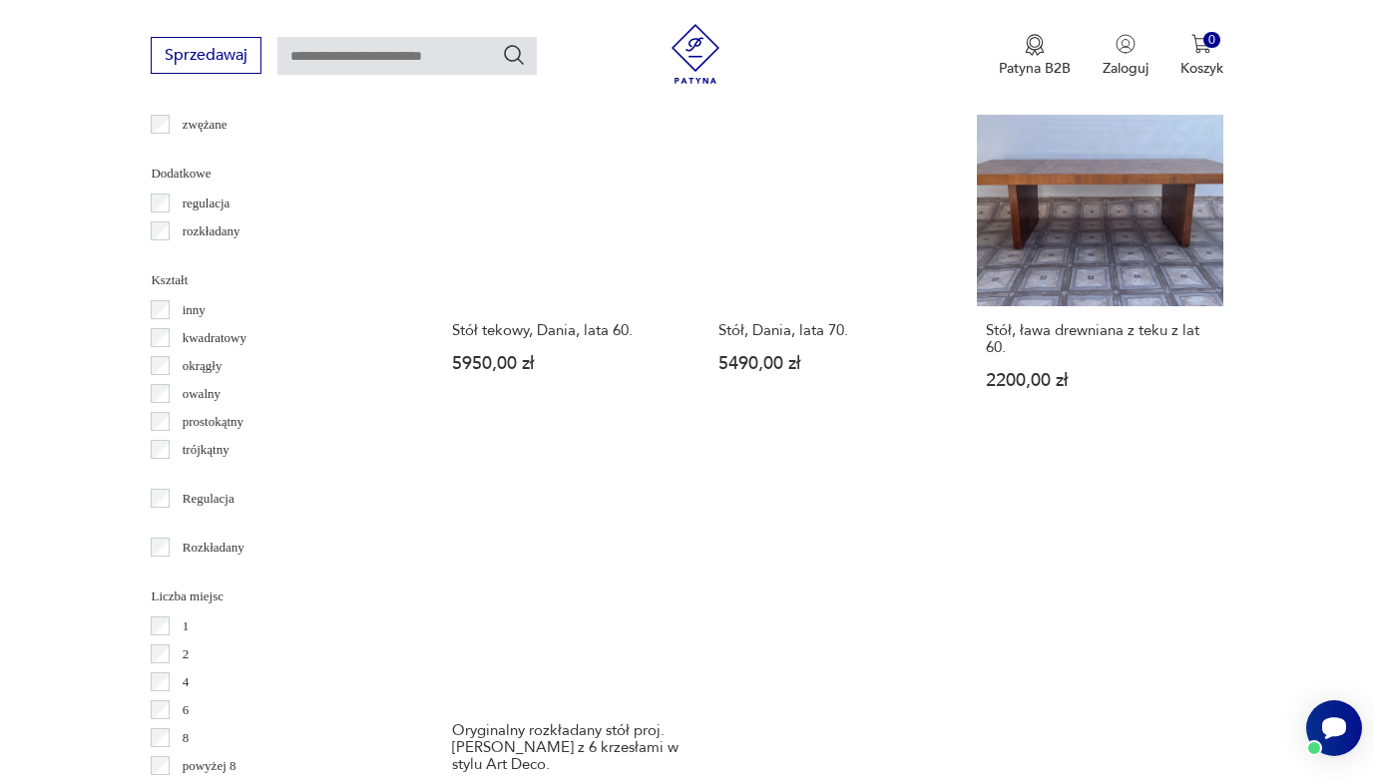
scroll to position [2464, 0]
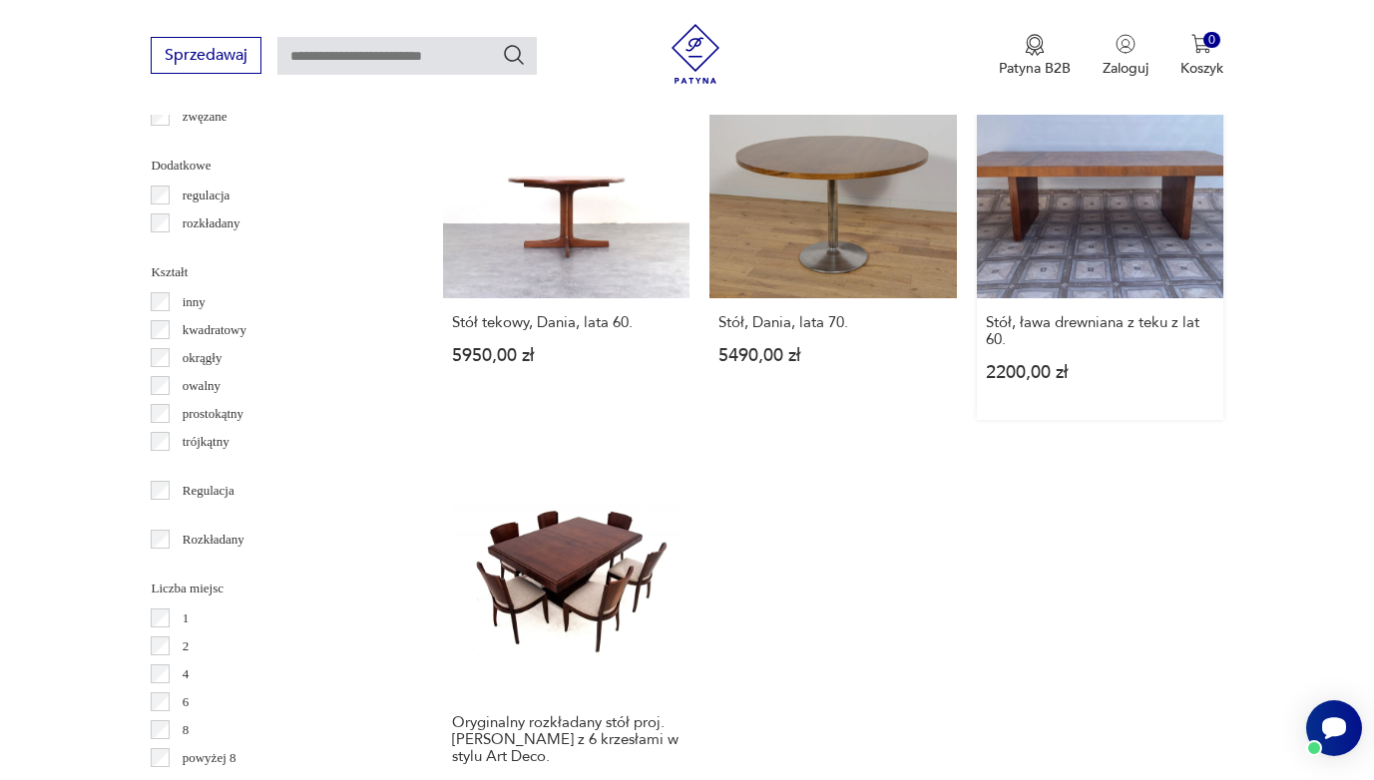
click at [1038, 358] on link "Stół, ława drewniana z teku z lat 60. 2200,00 zł" at bounding box center [1100, 236] width 246 height 368
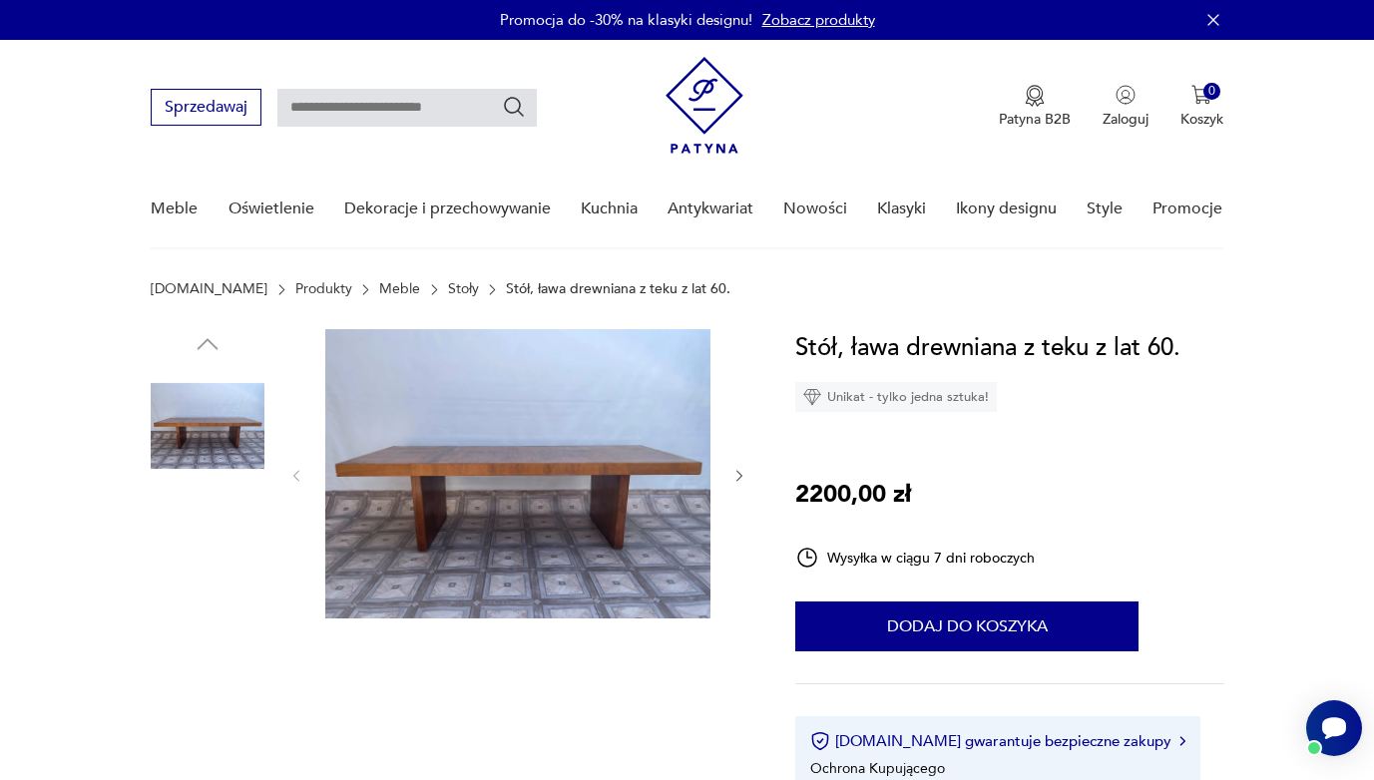
click at [633, 456] on img at bounding box center [517, 473] width 385 height 289
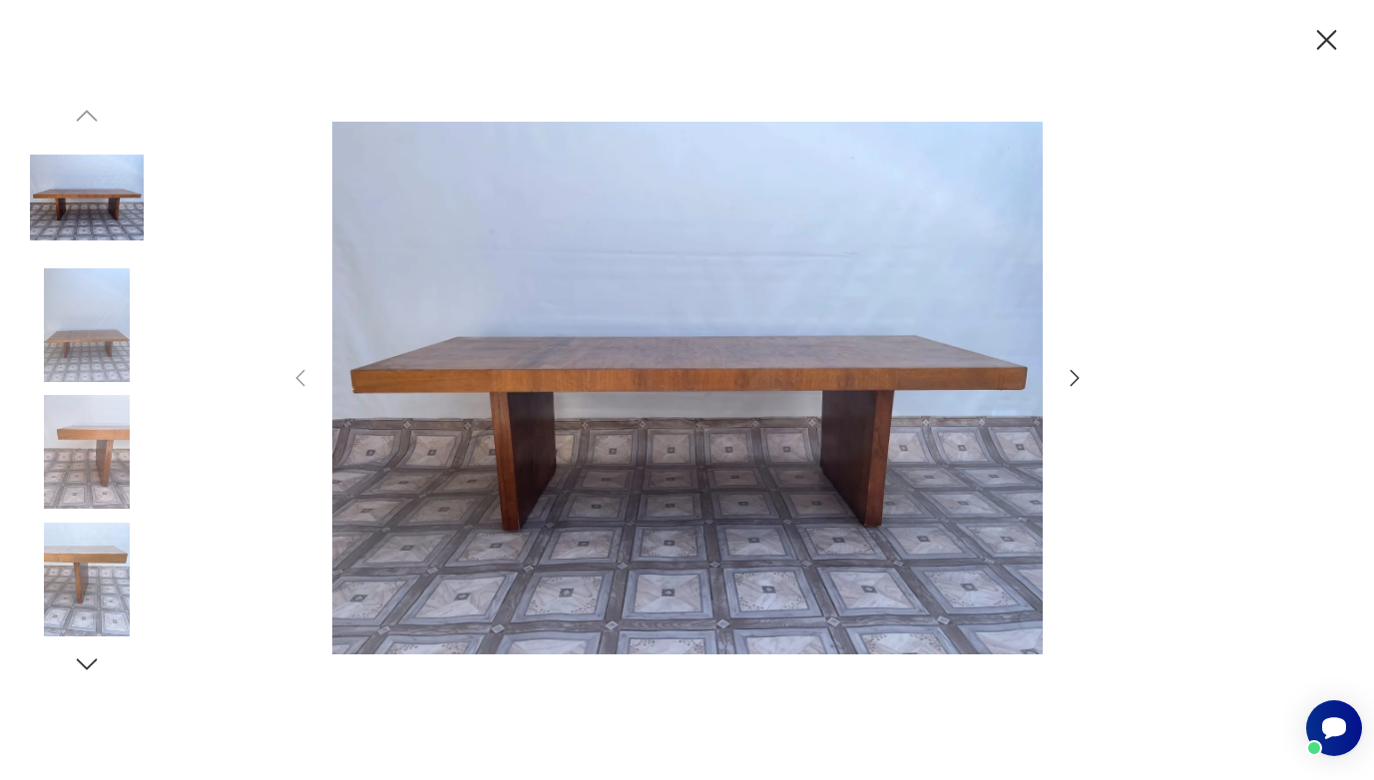
scroll to position [2464, 0]
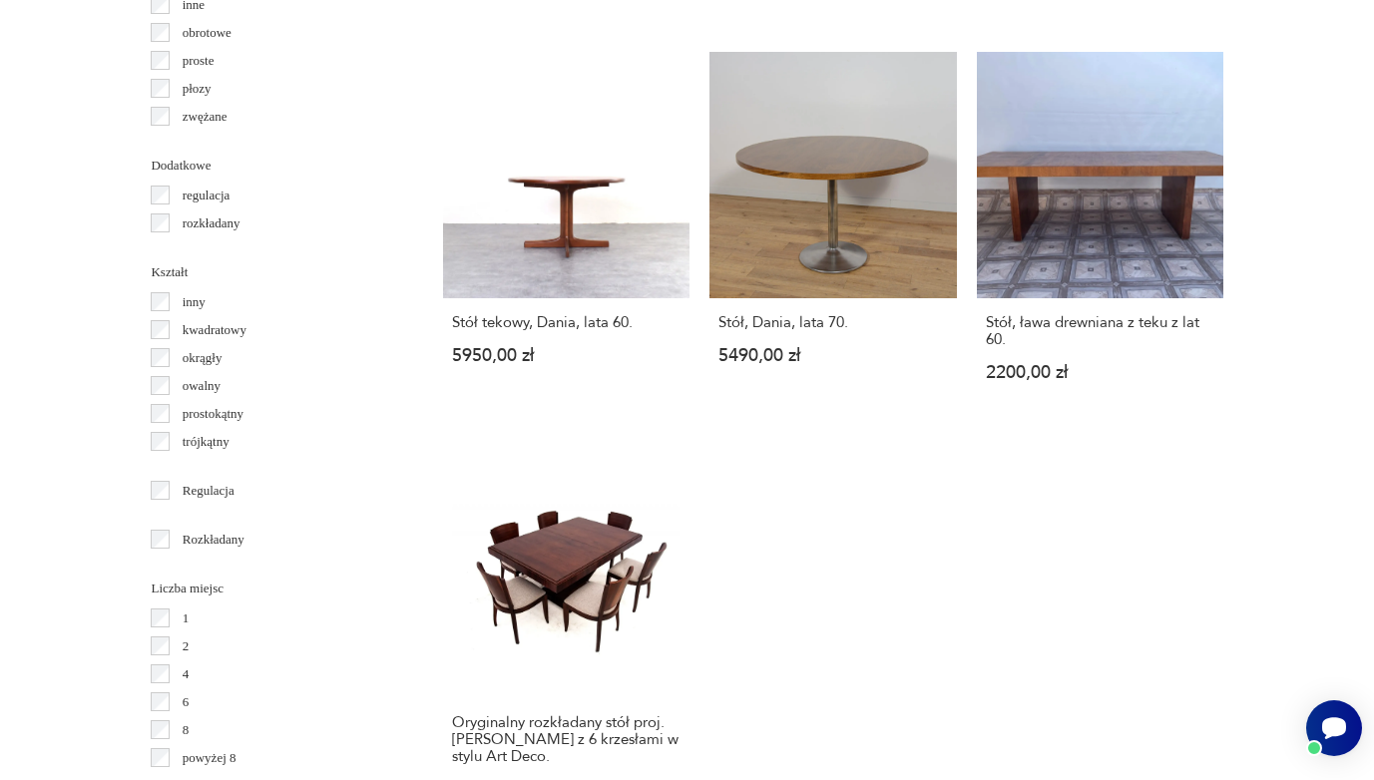
click at [546, 266] on link "Stół tekowy, Dania, lata 60. 5950,00 zł" at bounding box center [566, 236] width 246 height 368
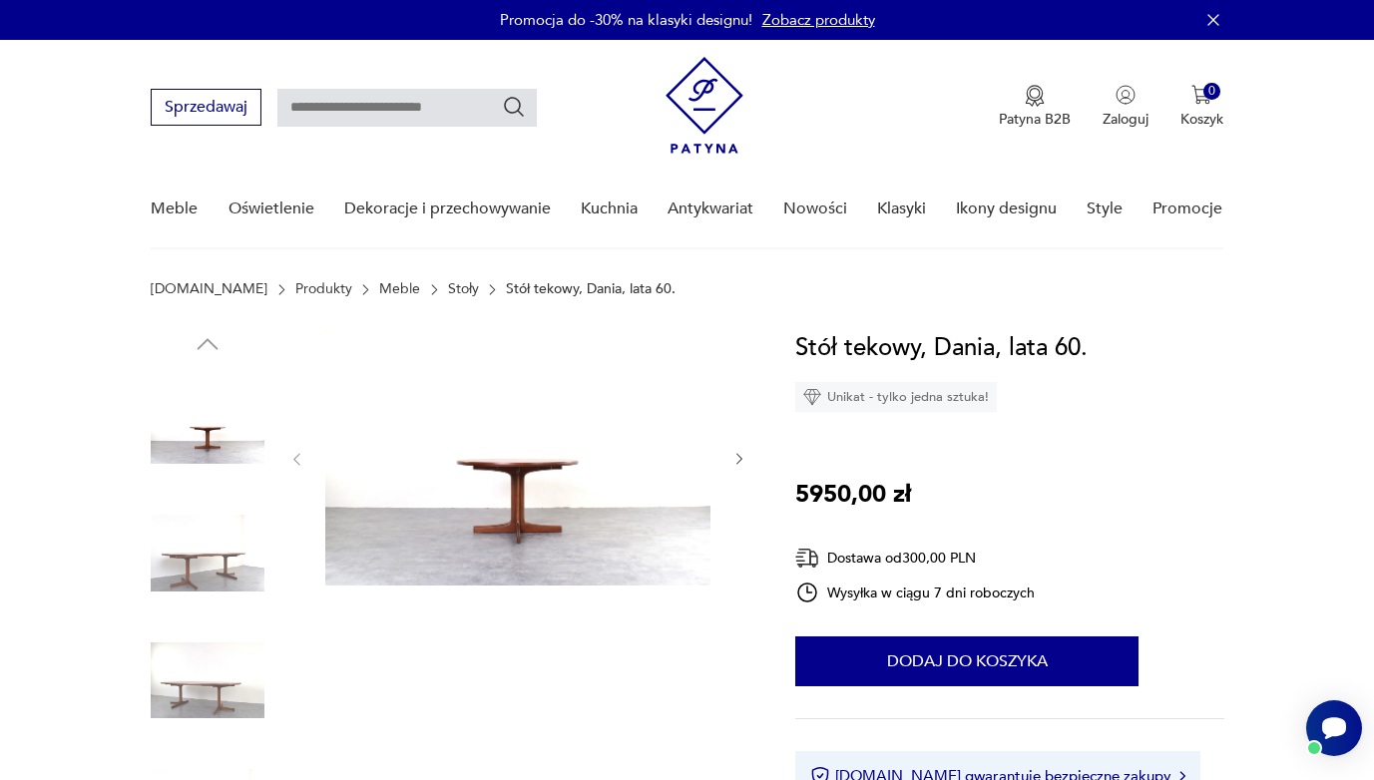
click at [210, 572] on img at bounding box center [208, 554] width 114 height 114
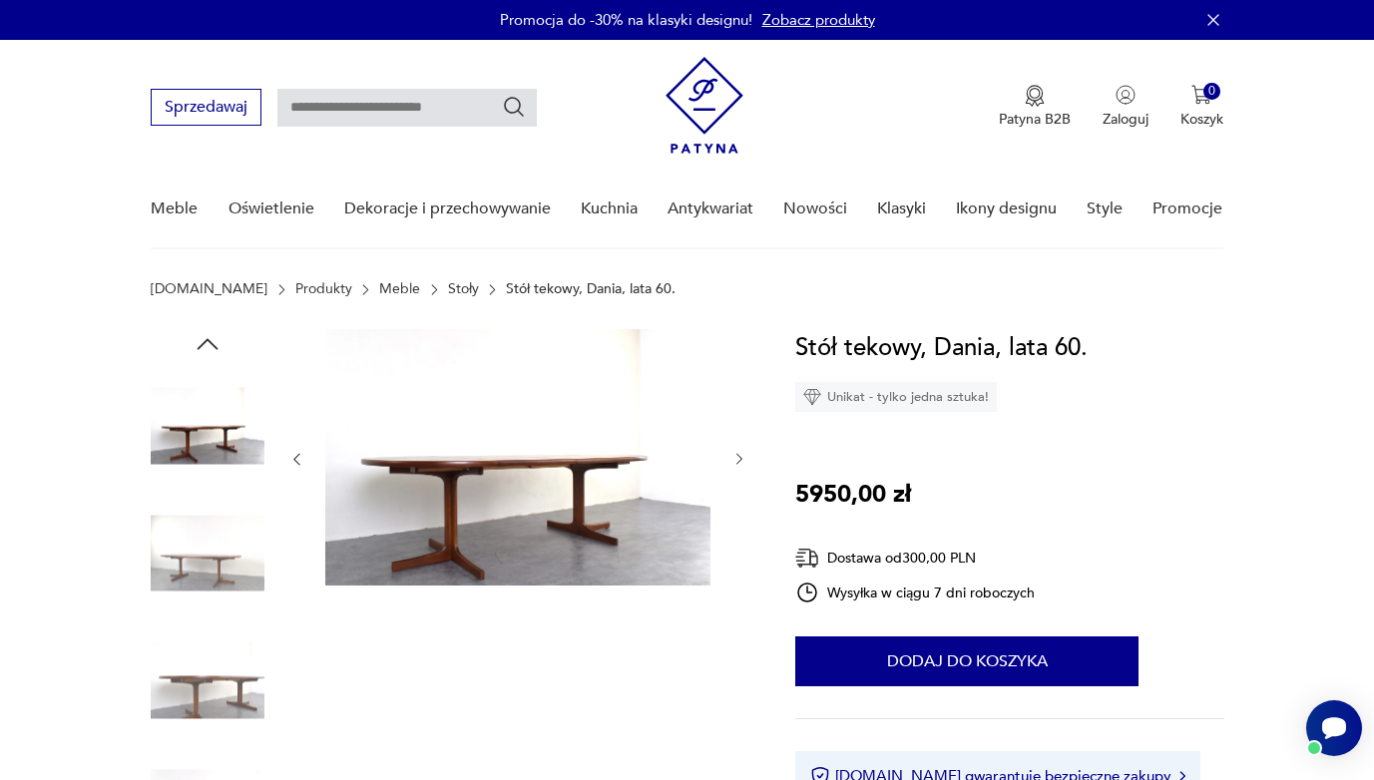
click at [208, 688] on img at bounding box center [208, 681] width 114 height 114
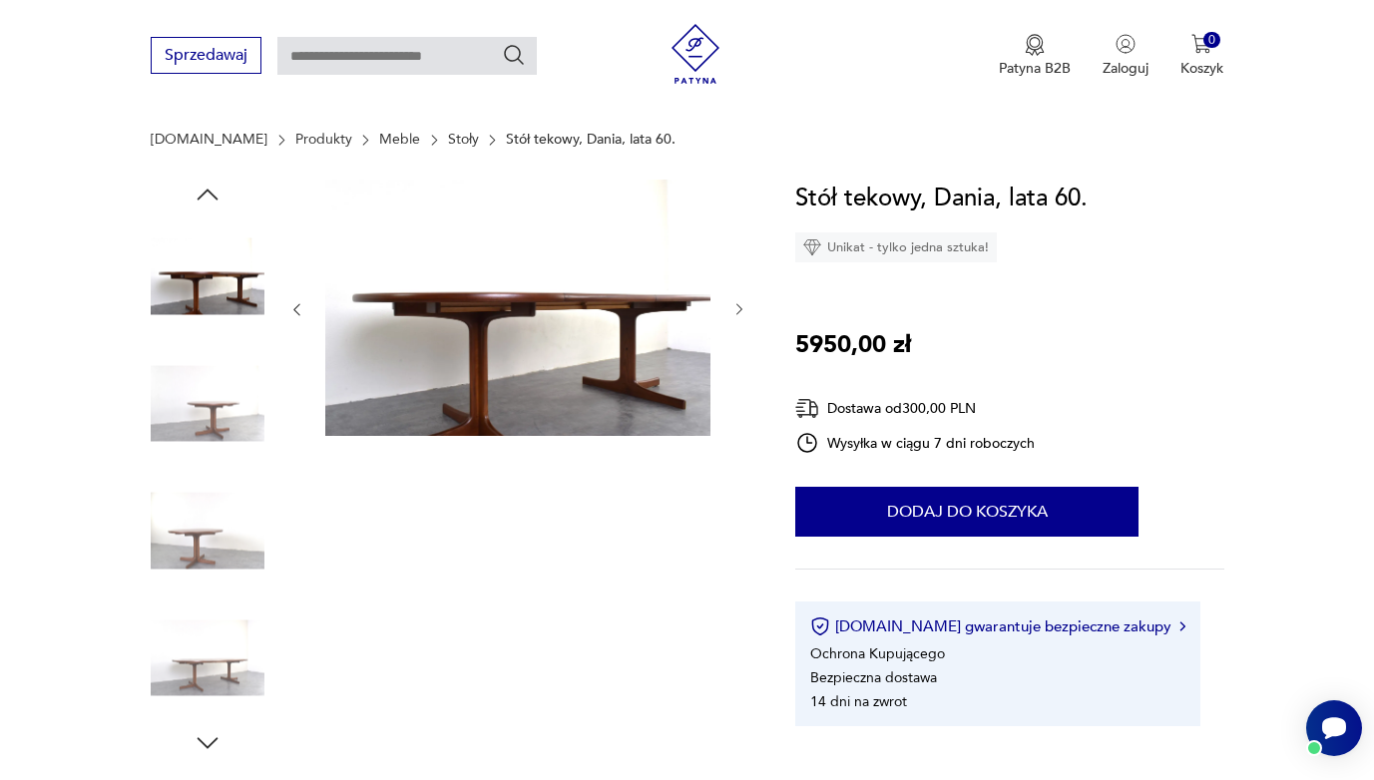
scroll to position [199, 0]
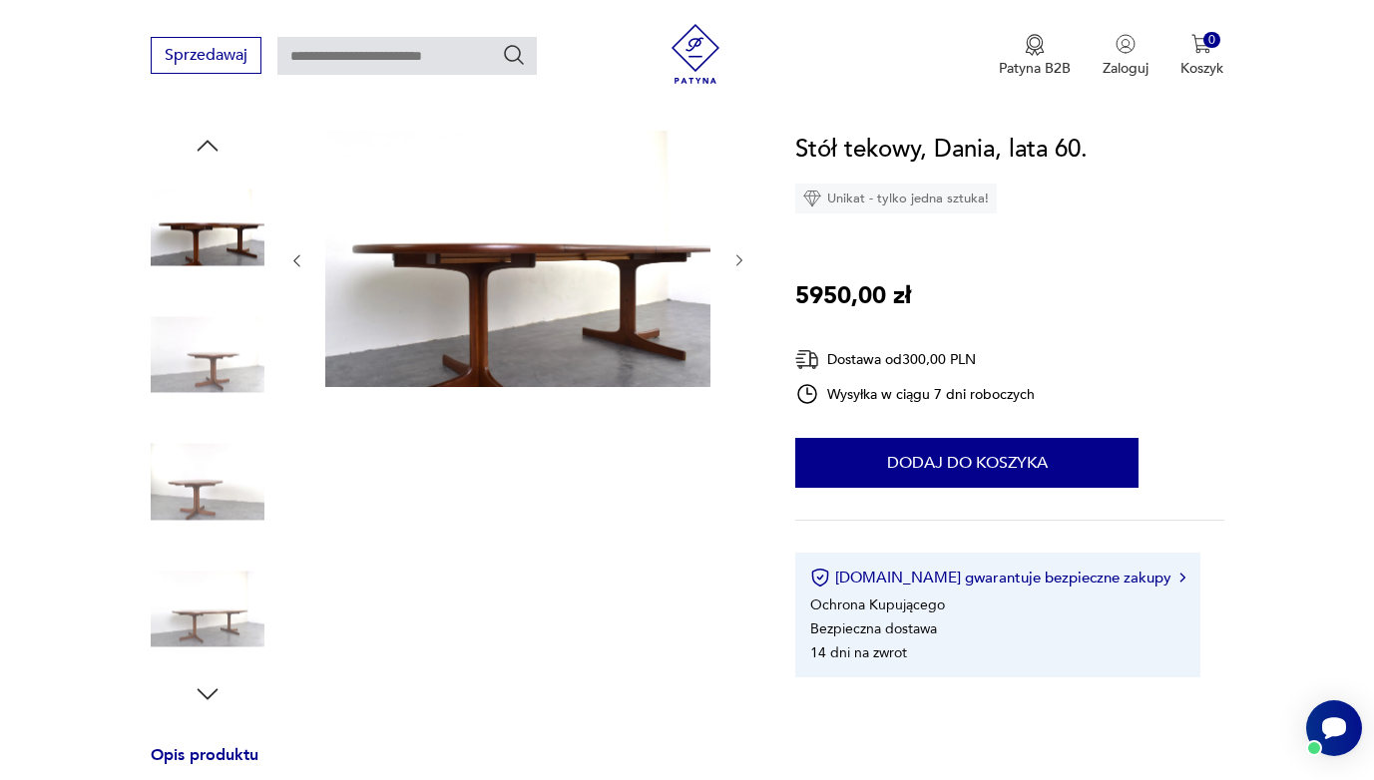
click at [209, 608] on img at bounding box center [208, 610] width 114 height 114
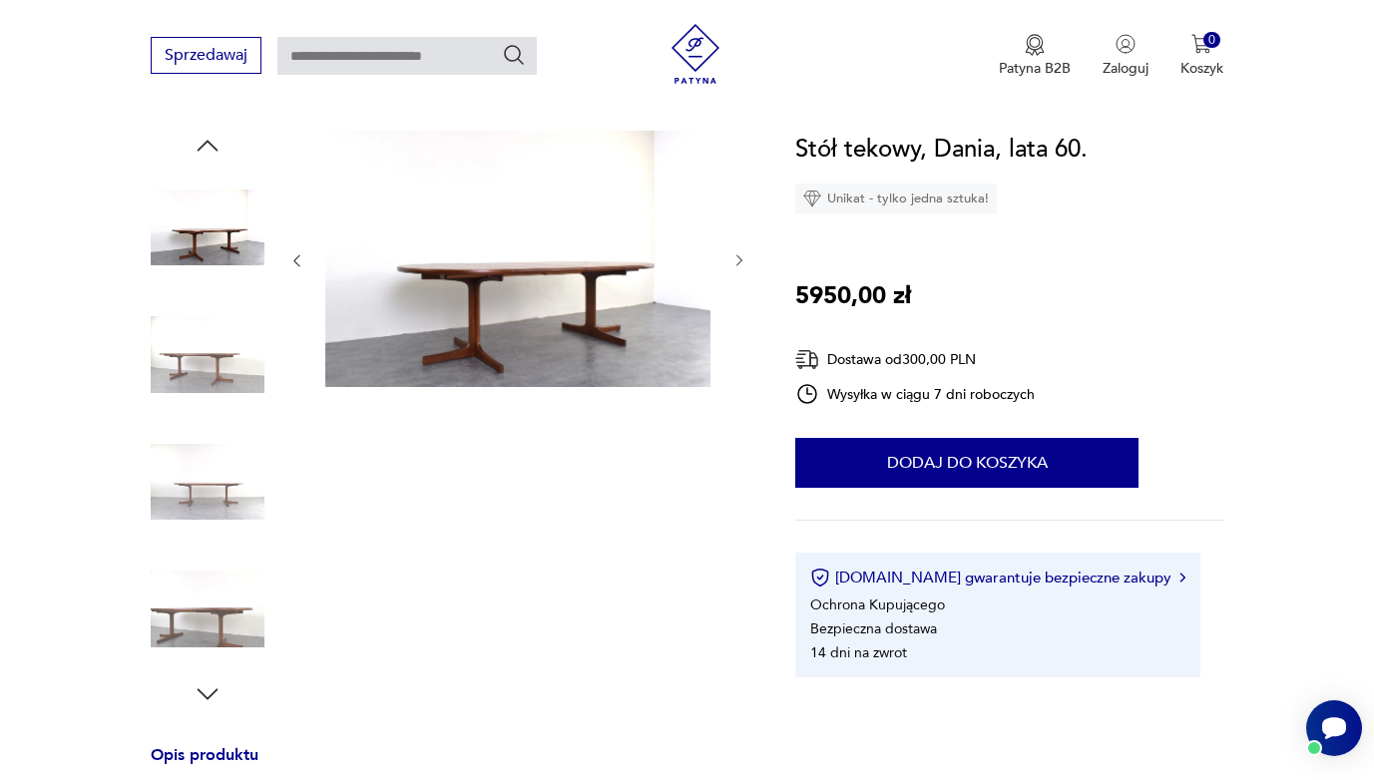
click at [214, 674] on div at bounding box center [208, 420] width 114 height 579
click at [215, 686] on icon "button" at bounding box center [208, 694] width 30 height 30
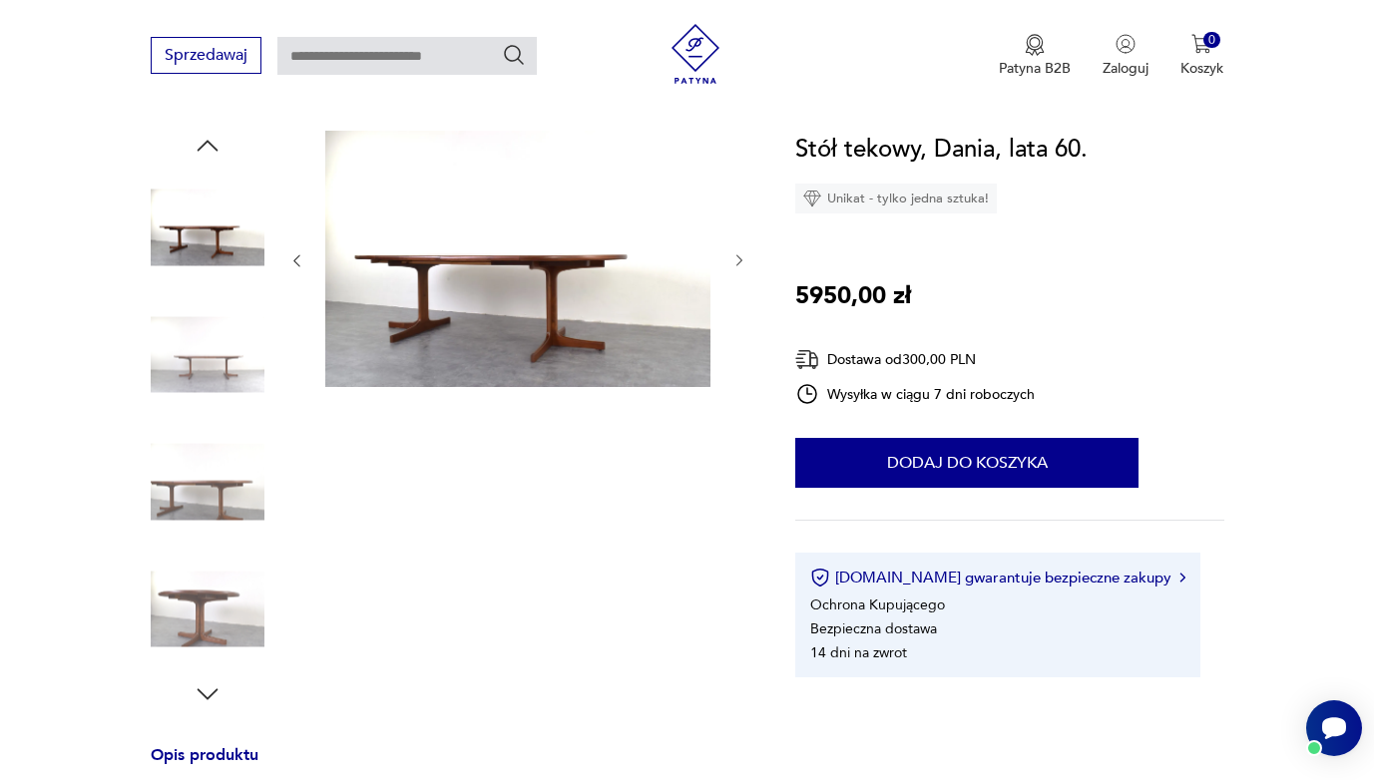
click at [215, 686] on icon "button" at bounding box center [208, 694] width 30 height 30
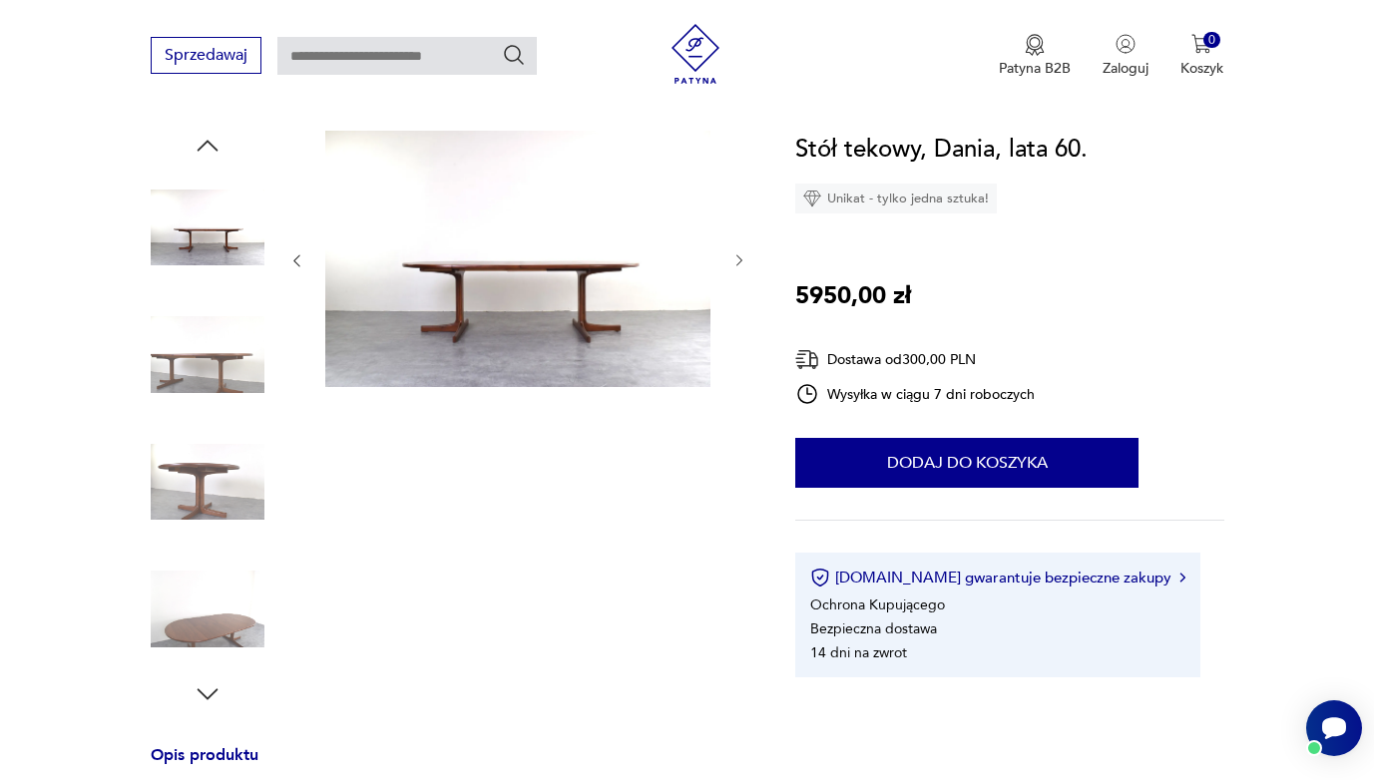
click at [214, 480] on img at bounding box center [208, 482] width 114 height 114
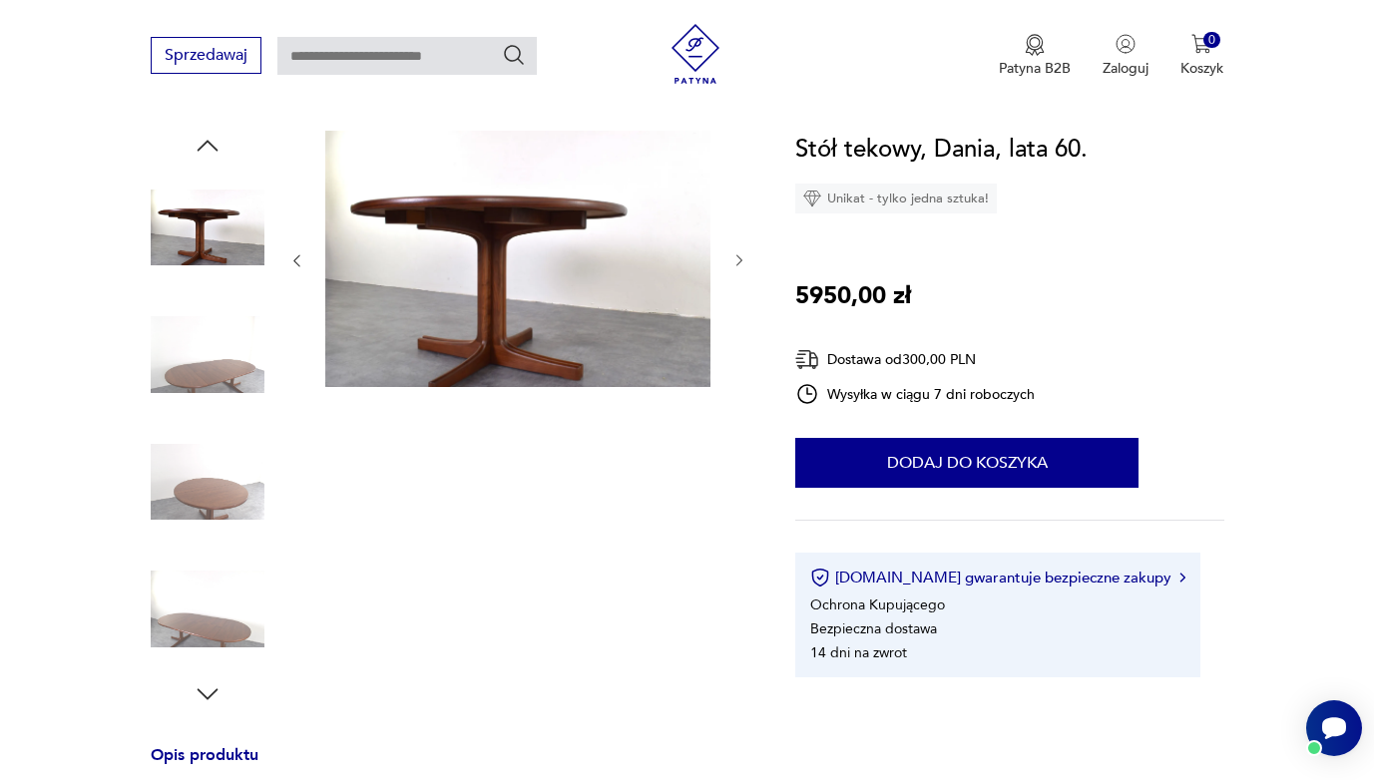
click at [215, 623] on img at bounding box center [208, 610] width 114 height 114
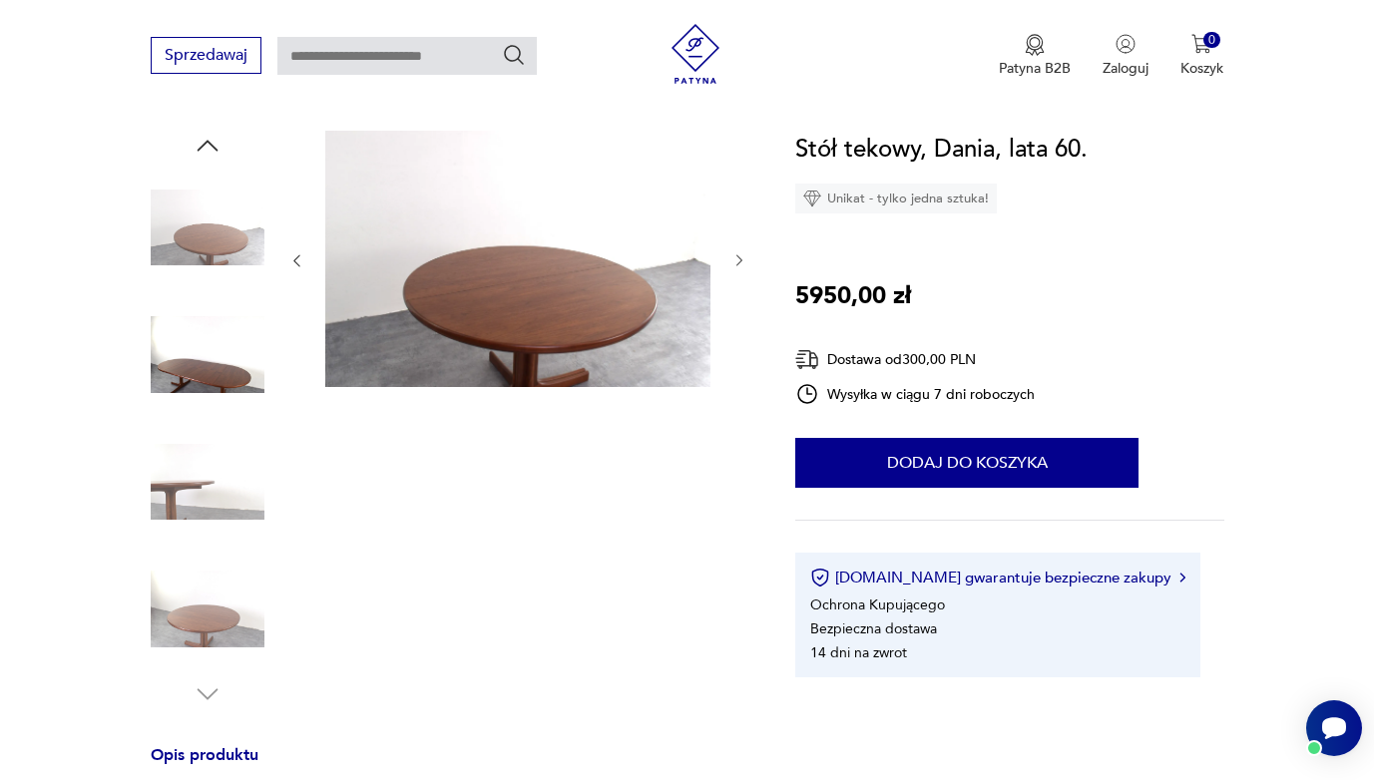
click at [221, 494] on img at bounding box center [208, 482] width 114 height 114
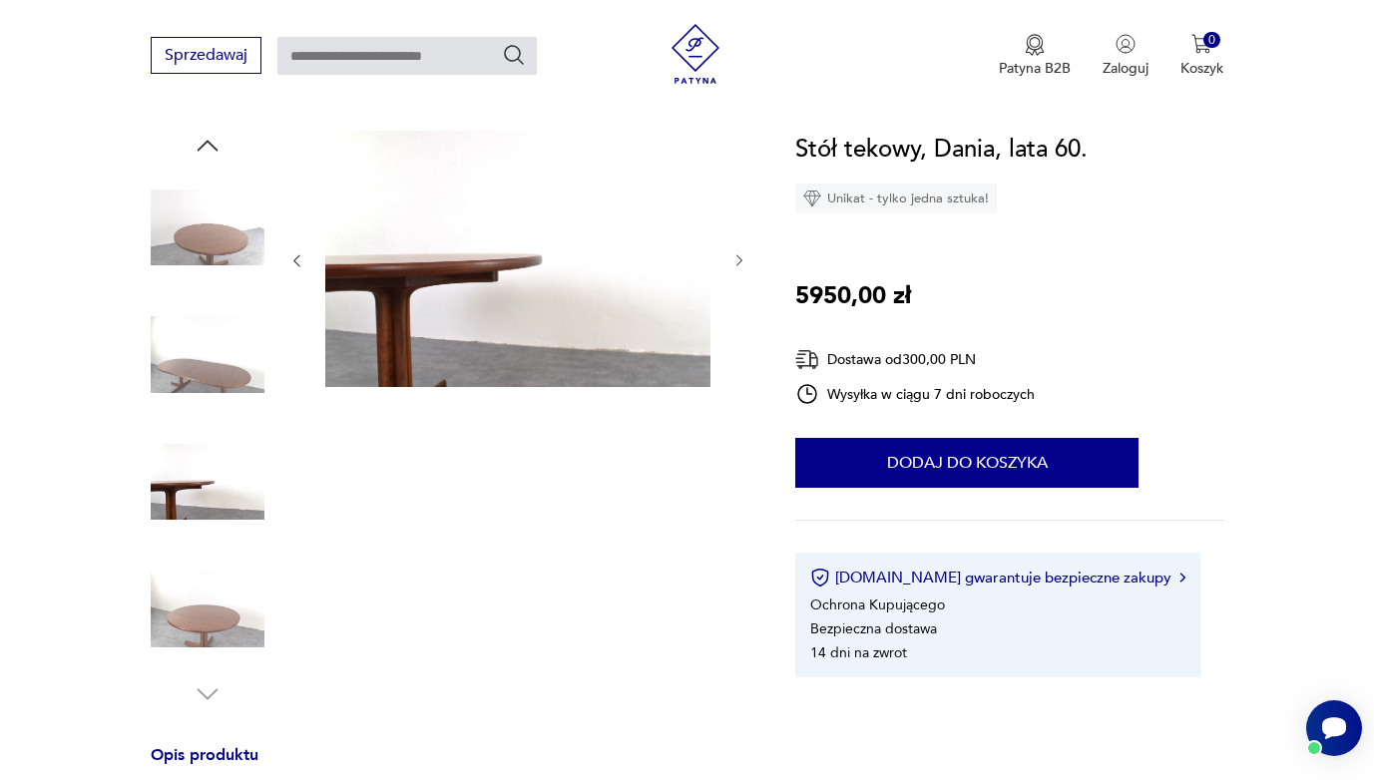
click at [207, 629] on img at bounding box center [208, 610] width 114 height 114
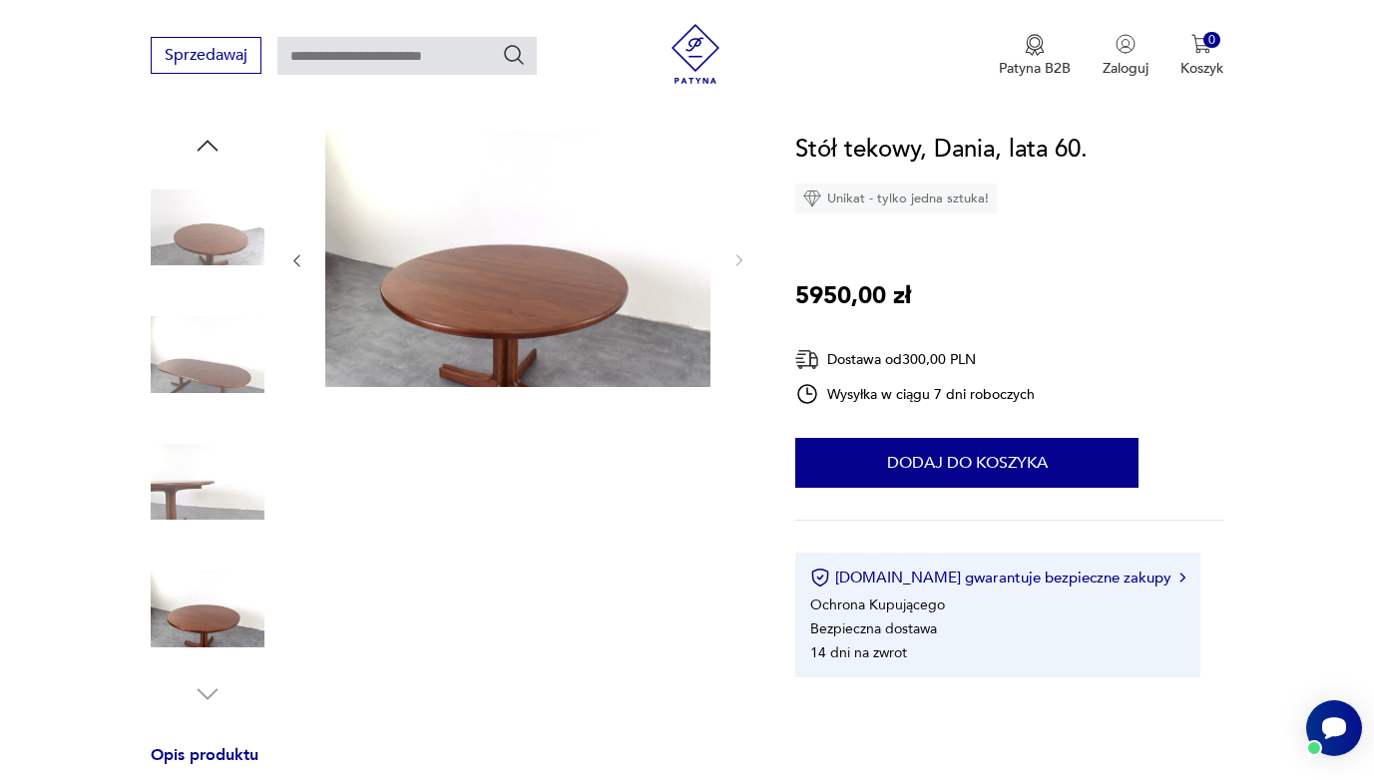
click at [207, 629] on img at bounding box center [208, 610] width 114 height 114
click at [576, 301] on img at bounding box center [517, 259] width 385 height 256
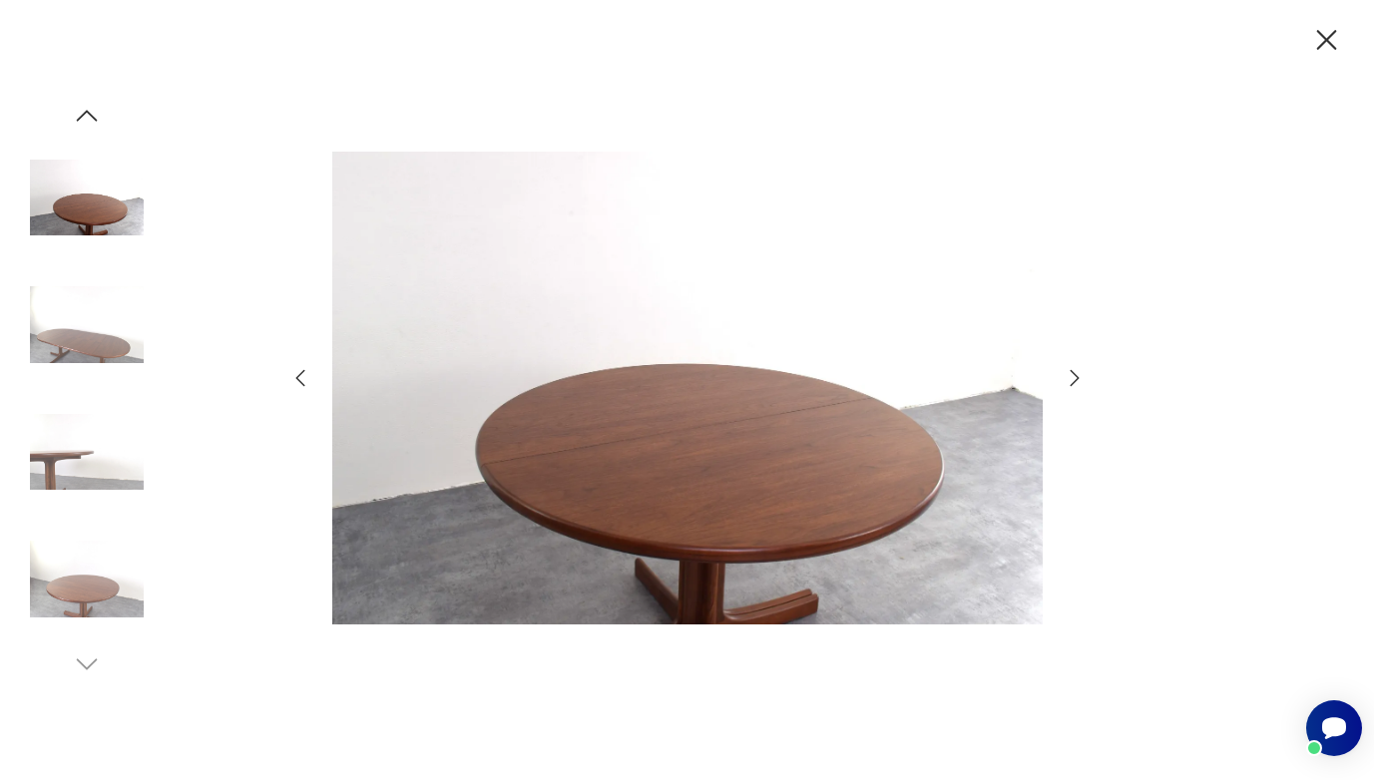
click at [1075, 373] on icon "button" at bounding box center [1075, 378] width 24 height 24
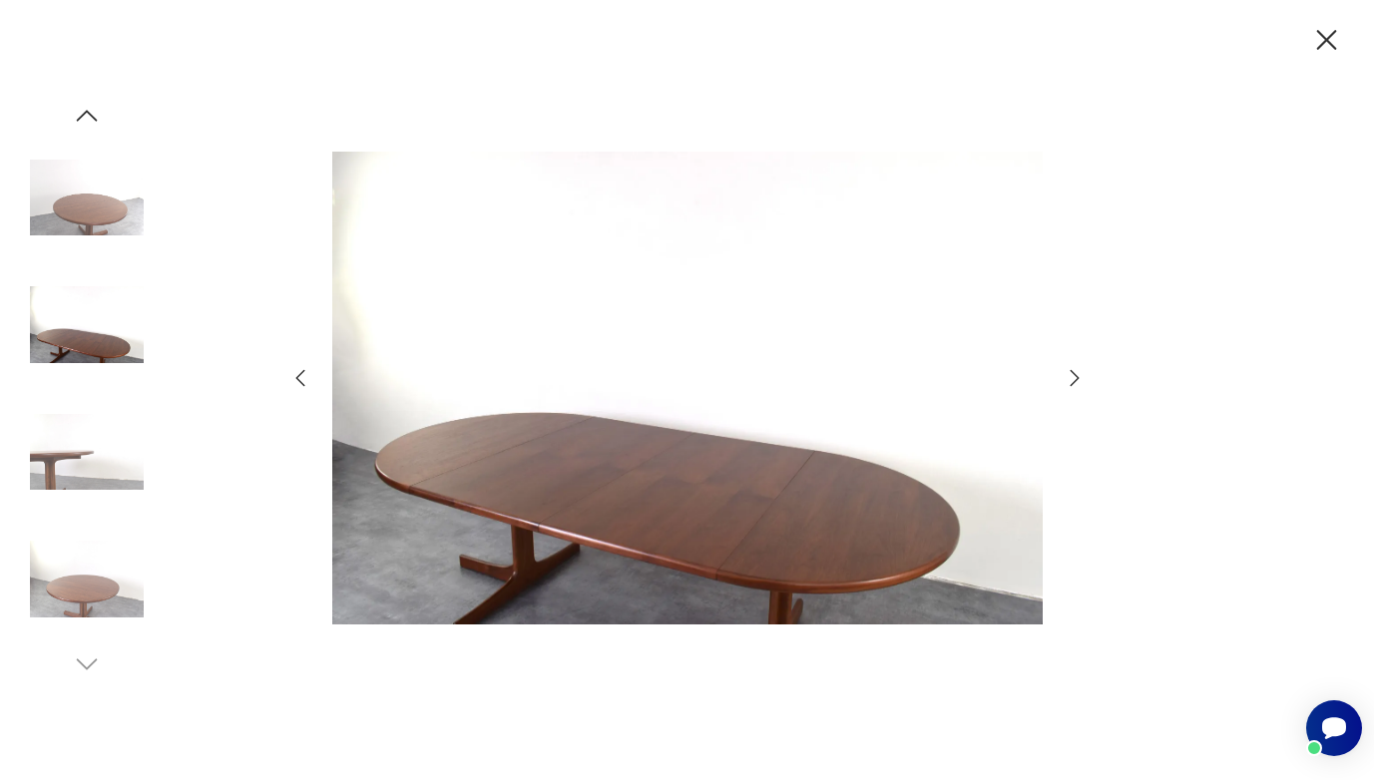
click at [1072, 375] on icon "button" at bounding box center [1075, 378] width 24 height 24
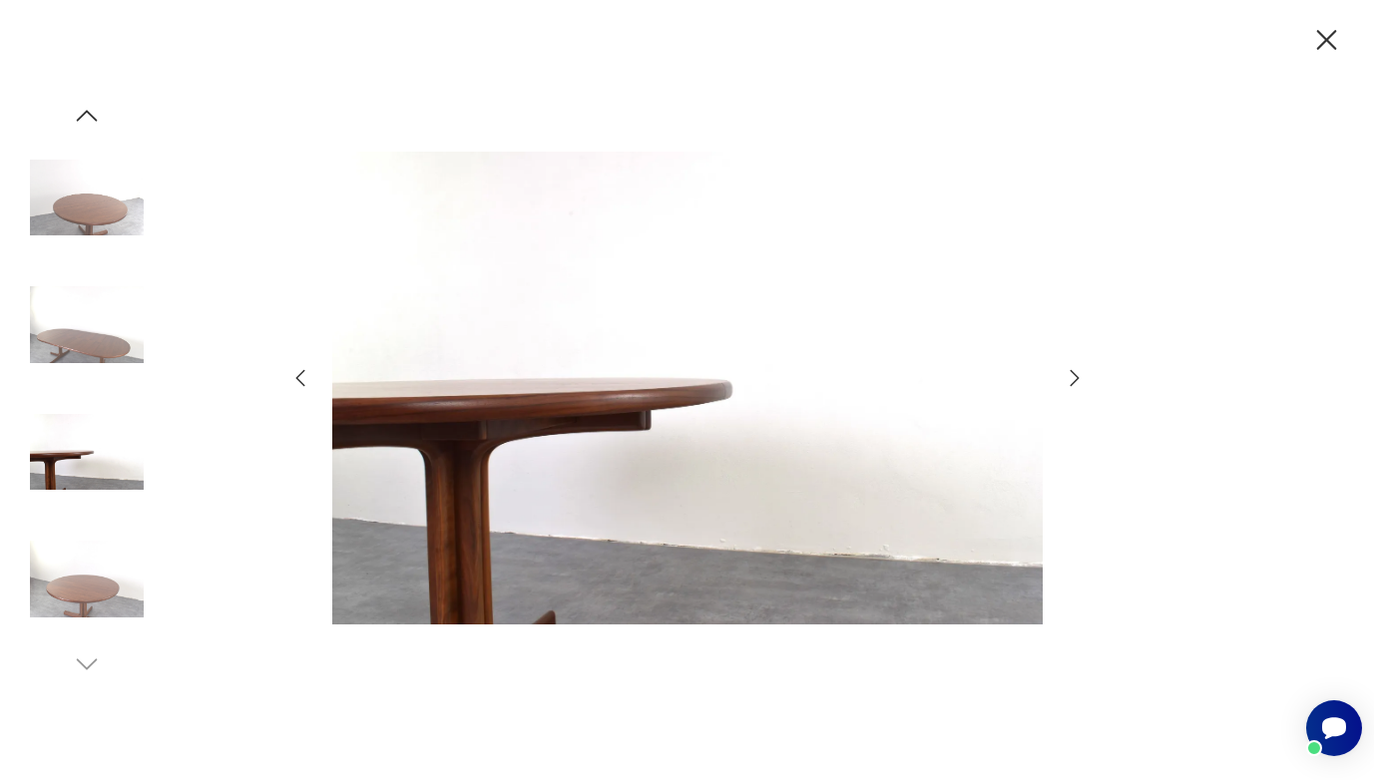
click at [1072, 375] on icon "button" at bounding box center [1075, 378] width 24 height 24
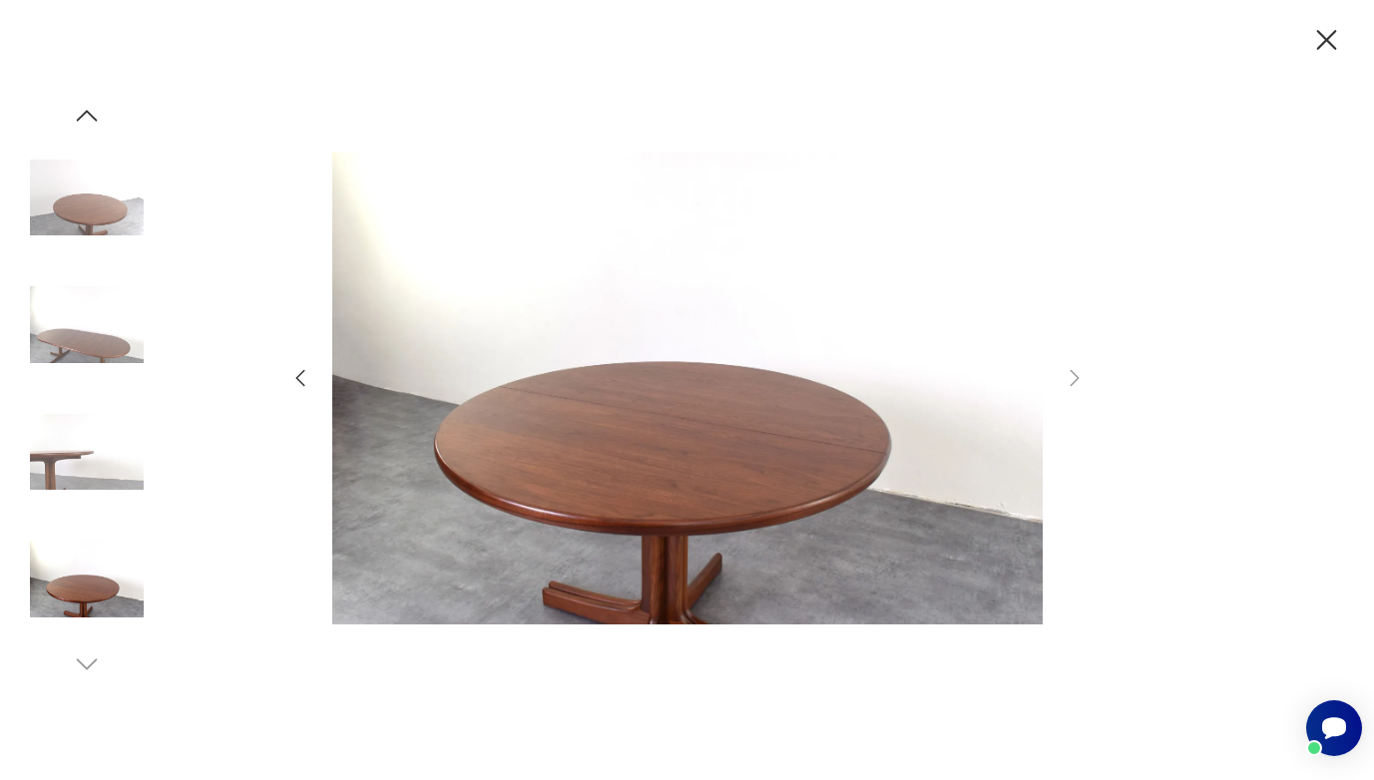
click at [1315, 31] on icon "button" at bounding box center [1326, 40] width 35 height 35
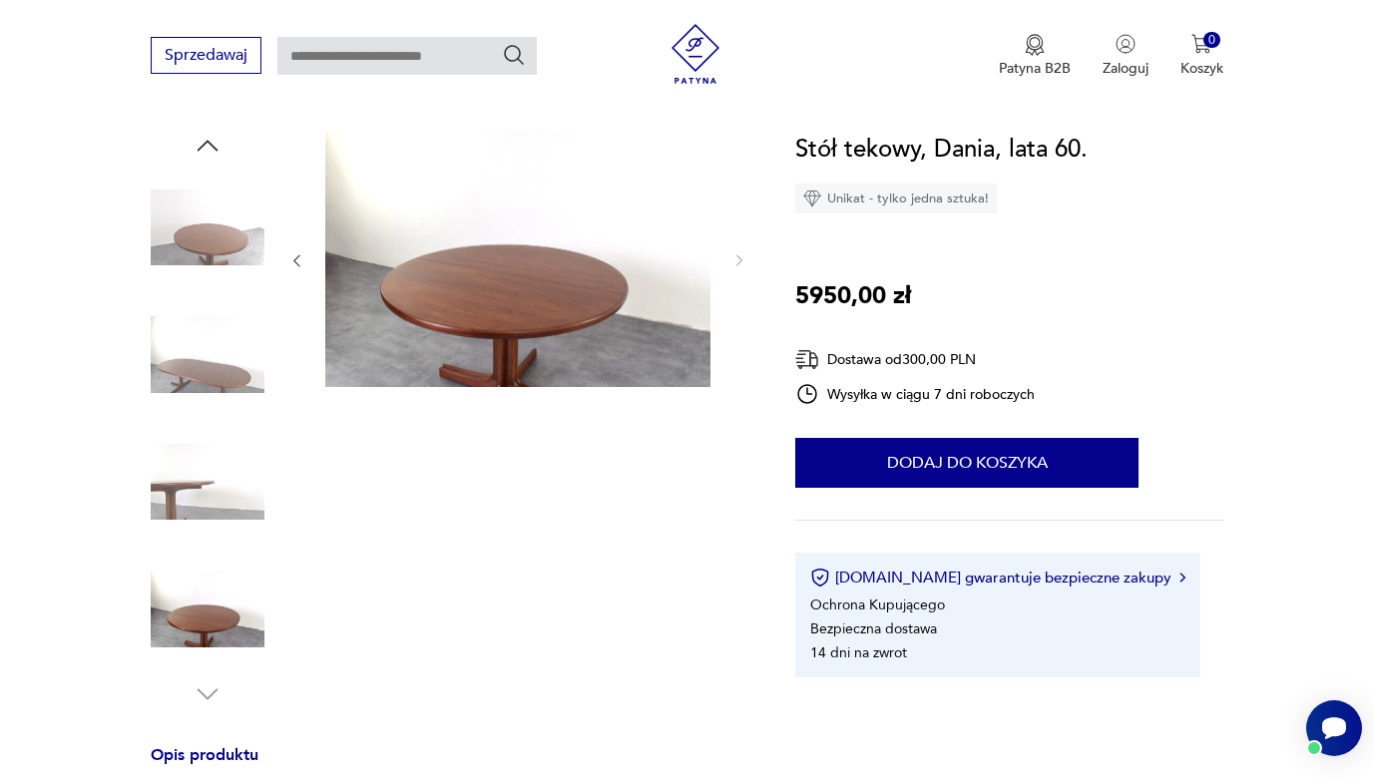
click at [216, 373] on img at bounding box center [208, 355] width 114 height 114
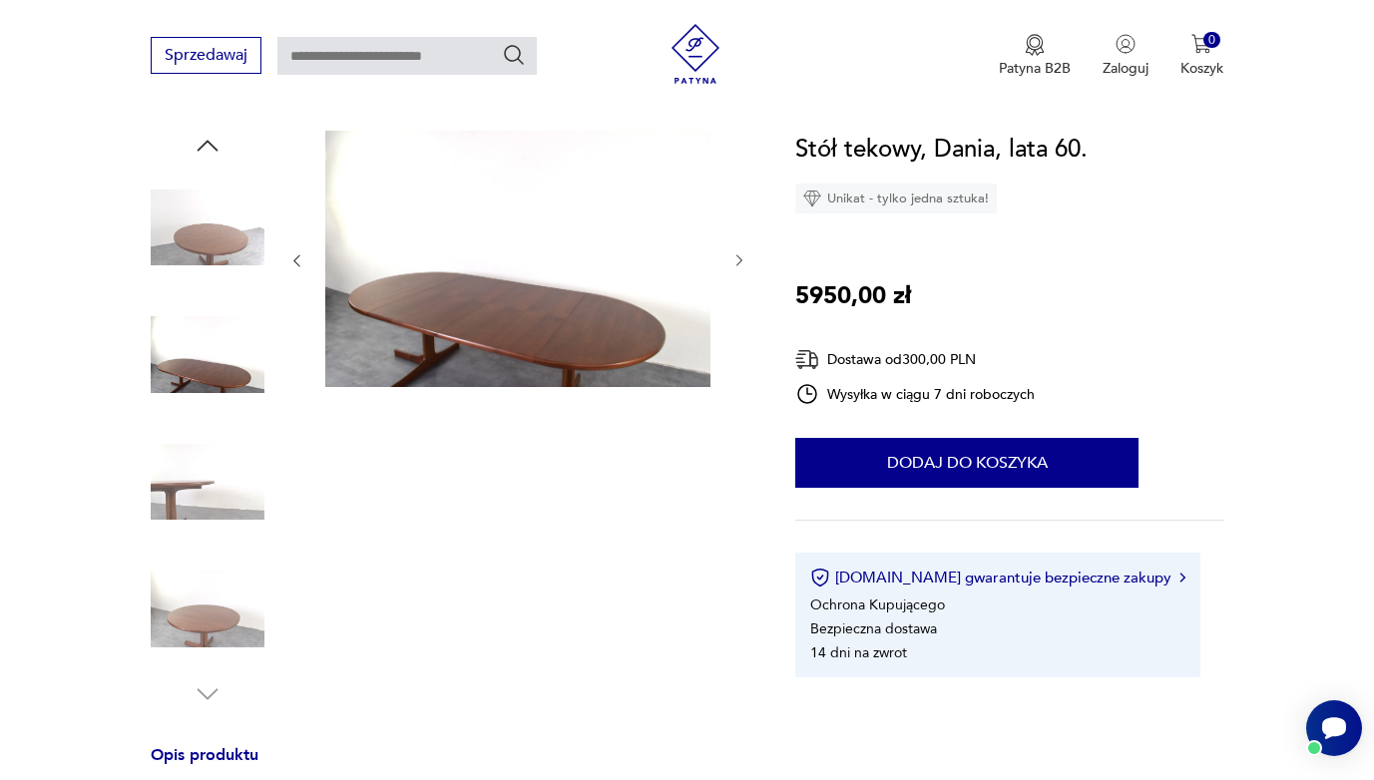
click at [441, 328] on img at bounding box center [517, 259] width 385 height 256
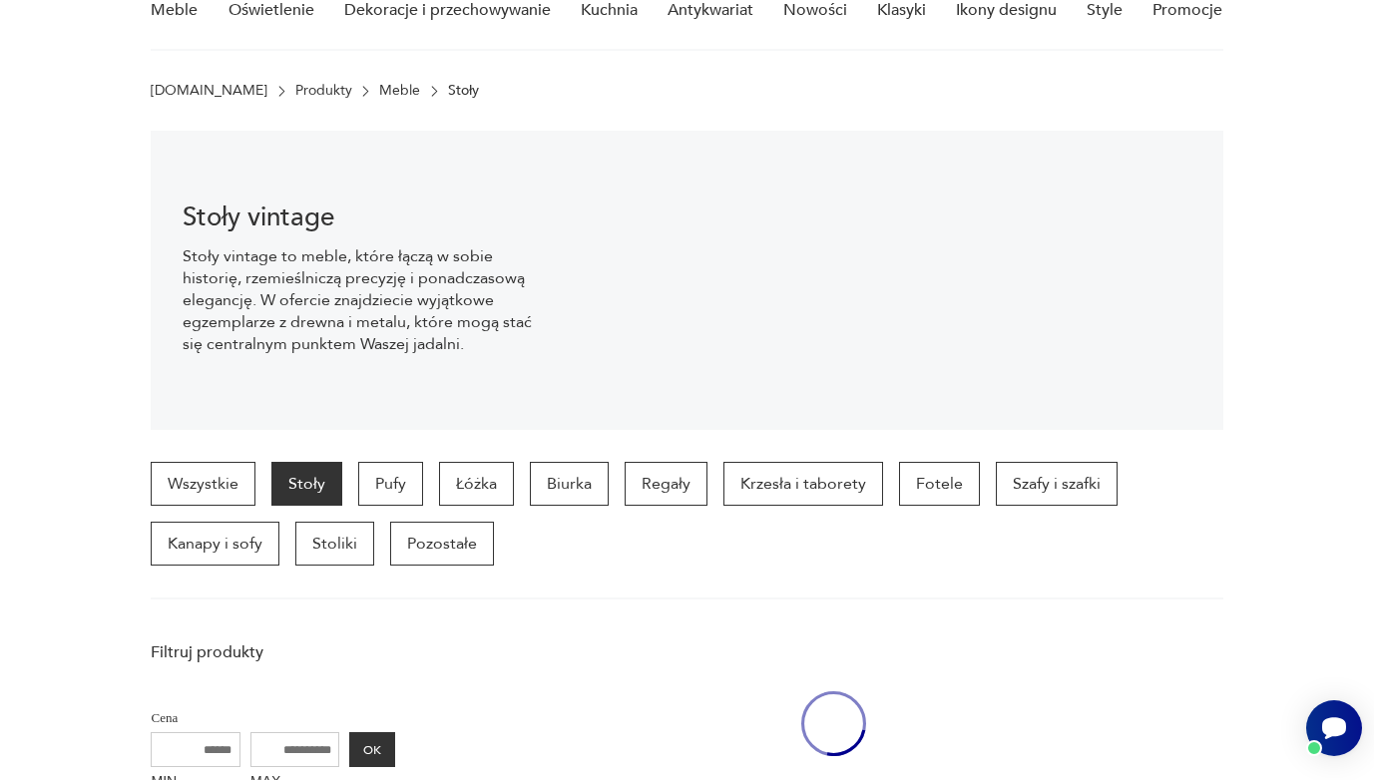
scroll to position [2464, 0]
